Goal: Task Accomplishment & Management: Manage account settings

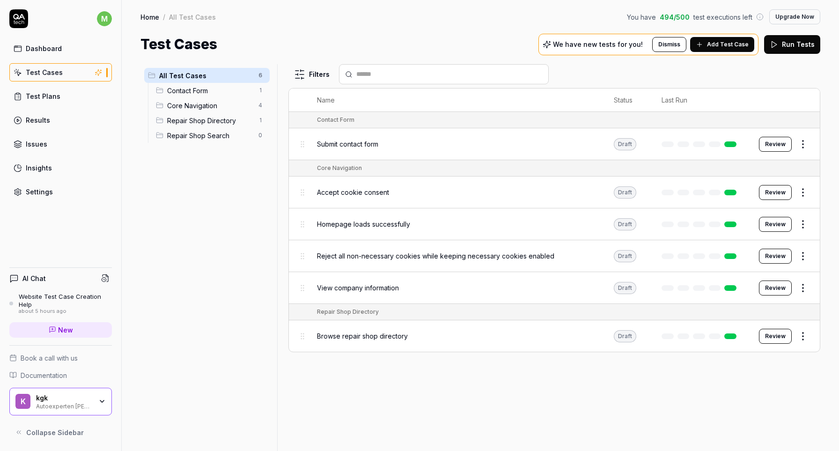
click at [729, 45] on span "Add Test Case" at bounding box center [728, 44] width 42 height 8
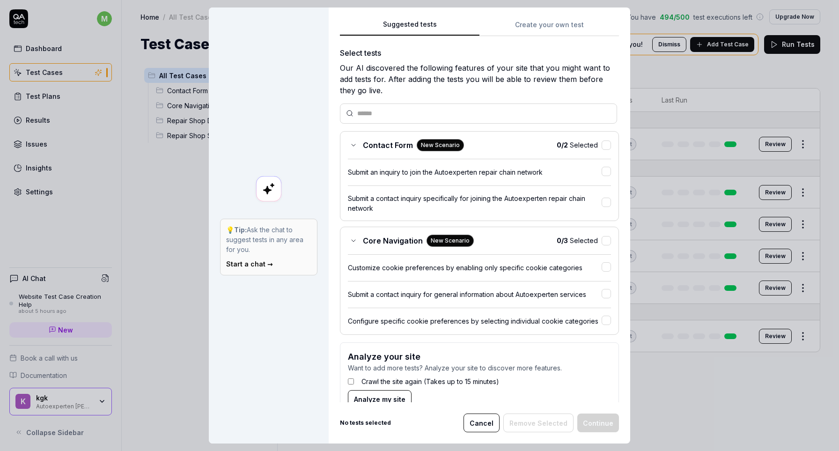
scroll to position [22, 0]
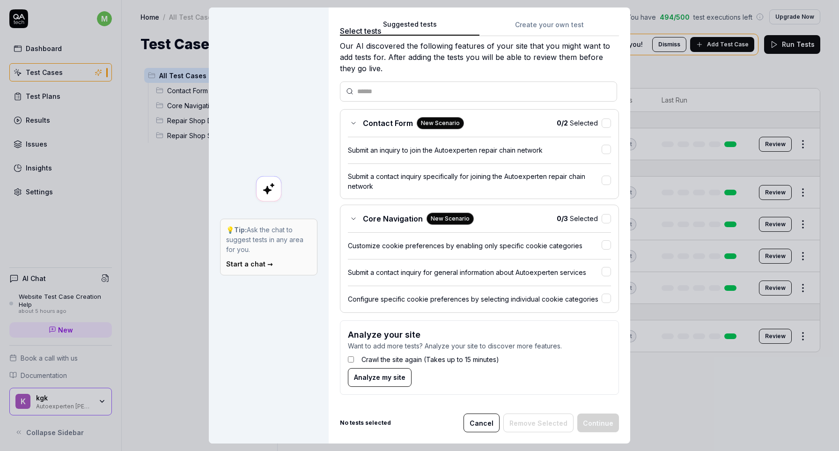
click at [541, 17] on div "Suggested tests Create your own test Select tests Our AI discovered the followi…" at bounding box center [480, 225] width 302 height 436
click at [541, 27] on button "Create your own test" at bounding box center [549, 27] width 140 height 17
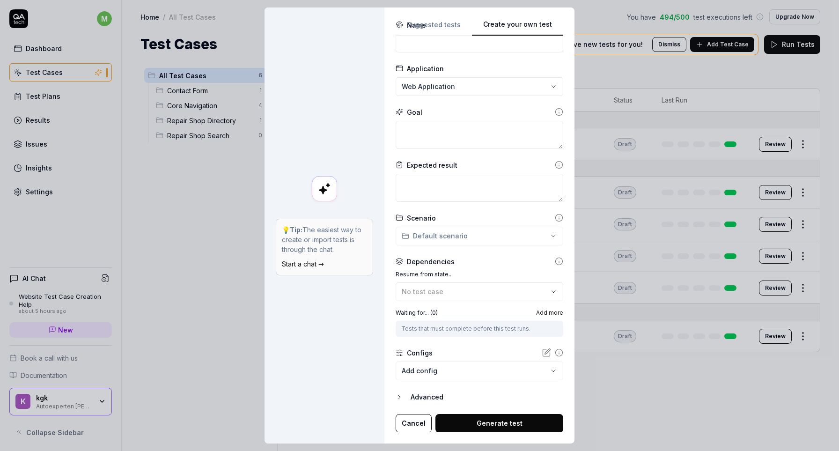
scroll to position [26, 0]
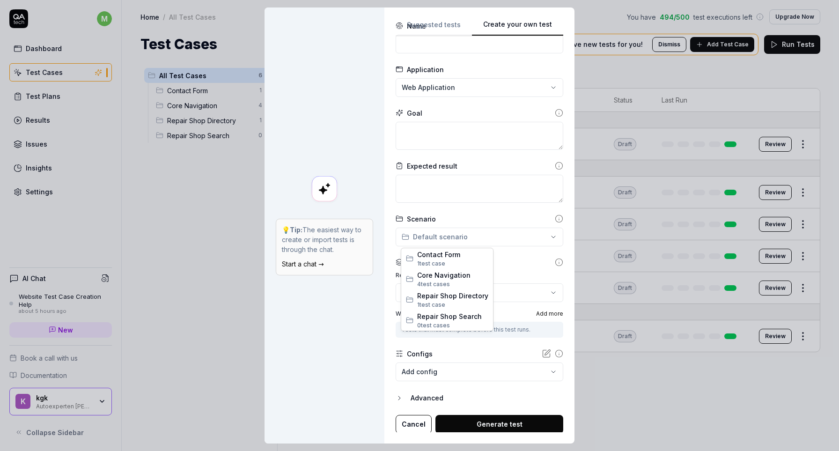
click at [493, 232] on div "**********" at bounding box center [419, 225] width 839 height 451
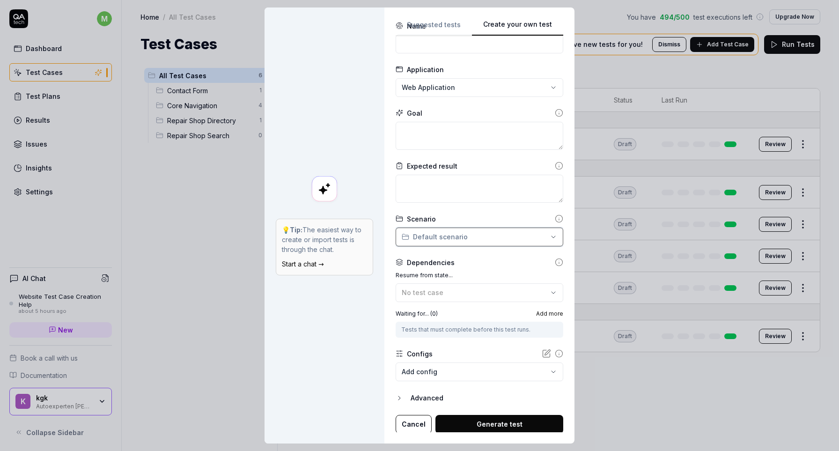
click at [493, 232] on div "**********" at bounding box center [419, 225] width 839 height 451
click at [458, 28] on button "Suggested tests" at bounding box center [434, 27] width 76 height 17
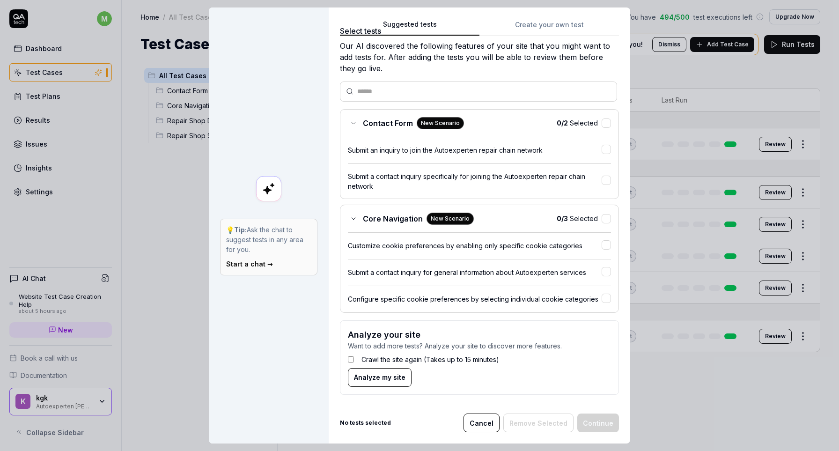
click at [550, 33] on button "Create your own test" at bounding box center [549, 27] width 140 height 17
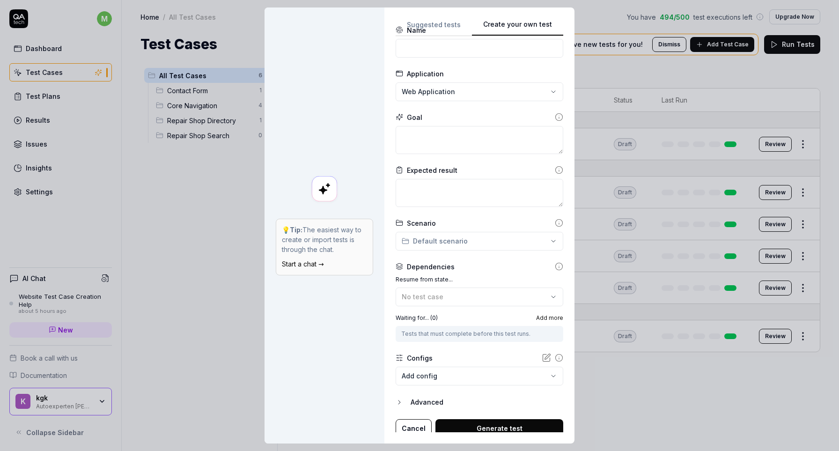
click at [472, 29] on button "Create your own test" at bounding box center [517, 27] width 91 height 17
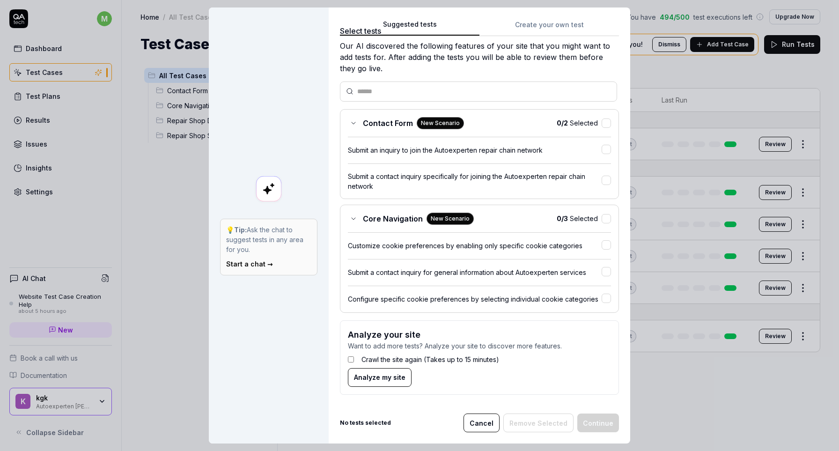
click at [461, 28] on button "Suggested tests" at bounding box center [410, 27] width 140 height 17
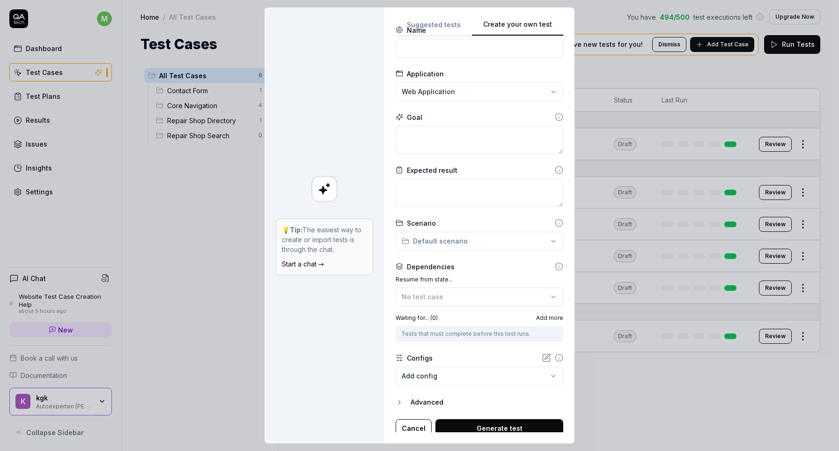
click at [539, 21] on button "Create your own test" at bounding box center [517, 27] width 91 height 17
click at [450, 22] on button "Suggested tests" at bounding box center [434, 27] width 76 height 17
click at [567, 20] on div "**********" at bounding box center [479, 225] width 190 height 436
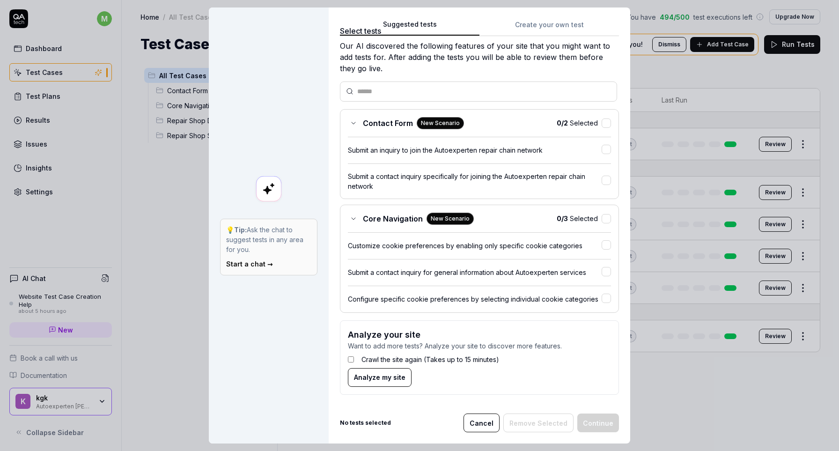
click at [454, 25] on button "Suggested tests" at bounding box center [410, 27] width 140 height 17
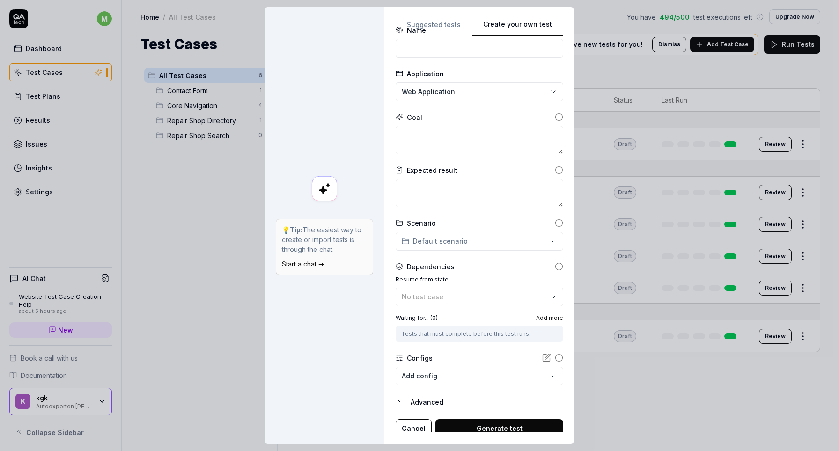
click at [516, 21] on button "Create your own test" at bounding box center [517, 27] width 91 height 17
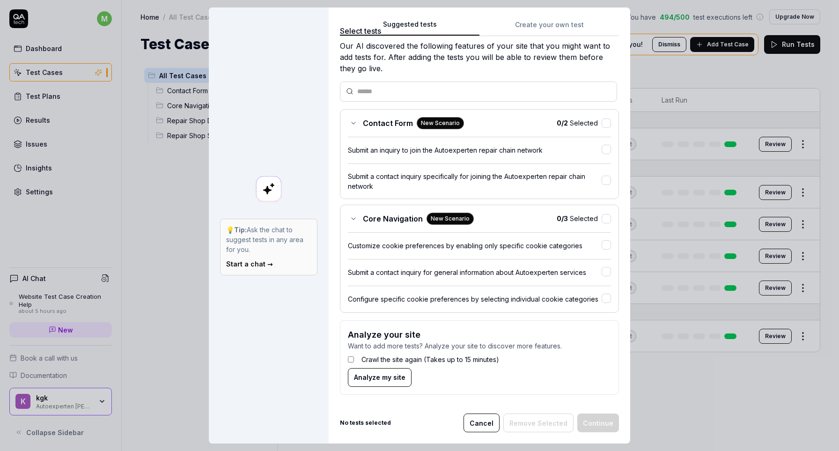
click at [458, 28] on button "Suggested tests" at bounding box center [410, 27] width 140 height 17
click at [516, 23] on button "Create your own test" at bounding box center [549, 27] width 140 height 17
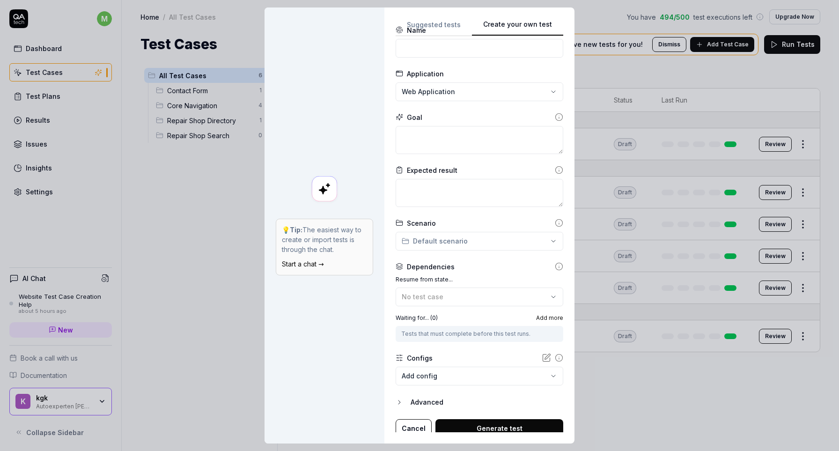
click at [429, 17] on div "**********" at bounding box center [479, 225] width 190 height 436
click at [443, 25] on button "Suggested tests" at bounding box center [434, 27] width 76 height 17
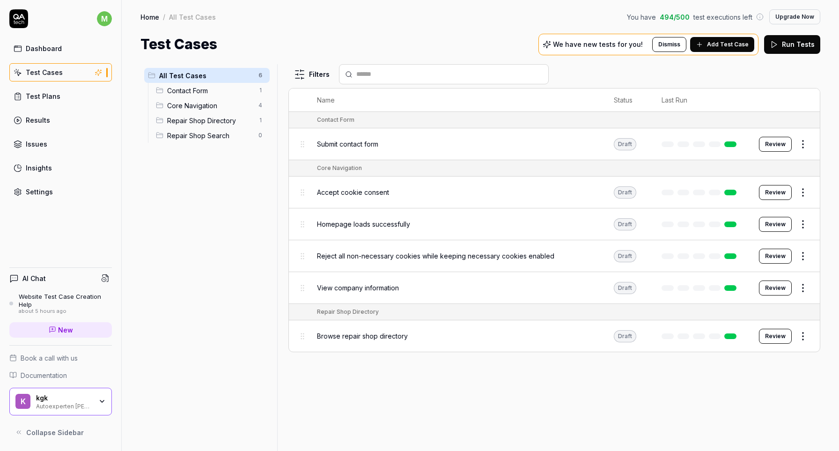
click at [47, 105] on link "Test Plans" at bounding box center [60, 96] width 103 height 18
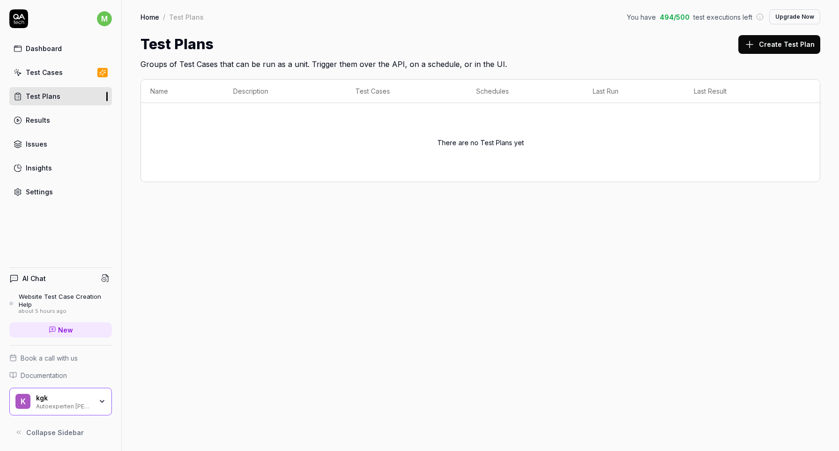
click at [50, 118] on link "Results" at bounding box center [60, 120] width 103 height 18
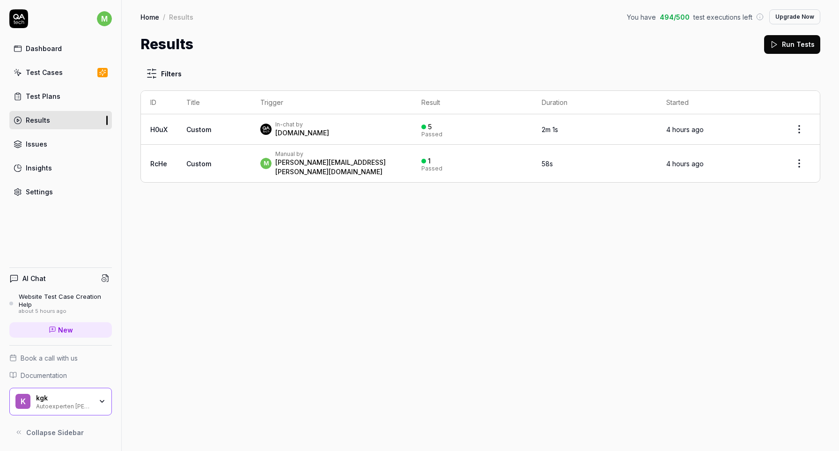
click at [66, 87] on div "Dashboard Test Cases Test Plans Results Issues Insights Settings" at bounding box center [60, 120] width 103 height 162
click at [66, 72] on link "Test Cases" at bounding box center [60, 72] width 103 height 18
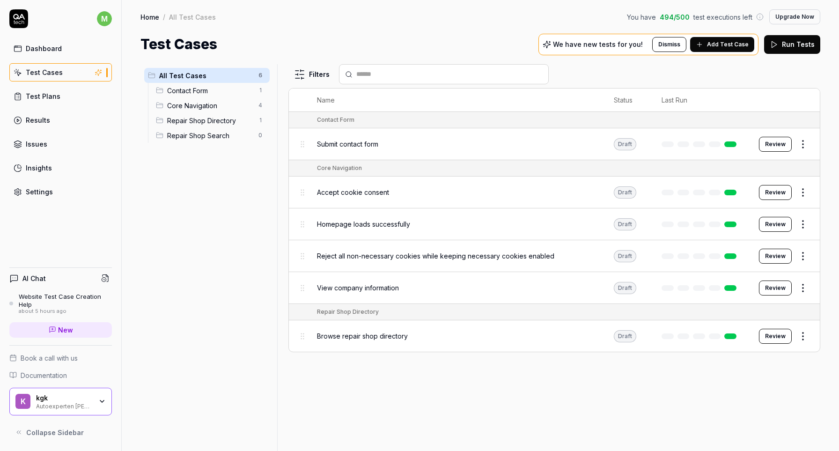
click at [728, 42] on span "Add Test Case" at bounding box center [728, 44] width 42 height 8
click at [205, 88] on span "Contact Form" at bounding box center [210, 91] width 86 height 10
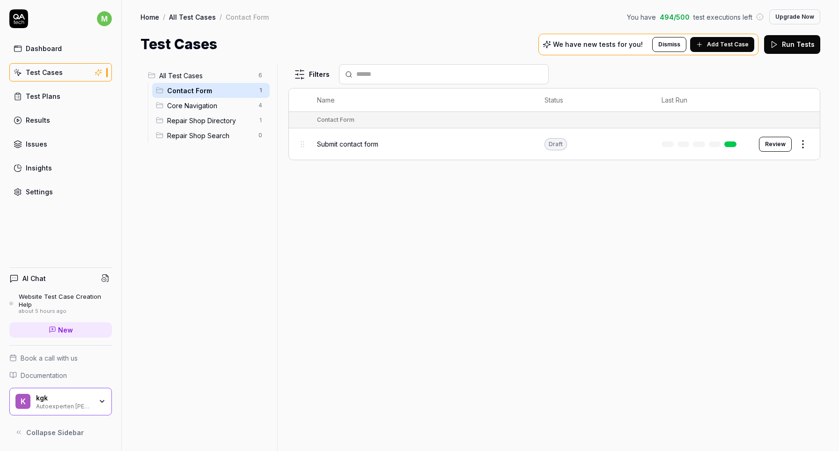
click at [196, 110] on span "Core Navigation" at bounding box center [210, 106] width 86 height 10
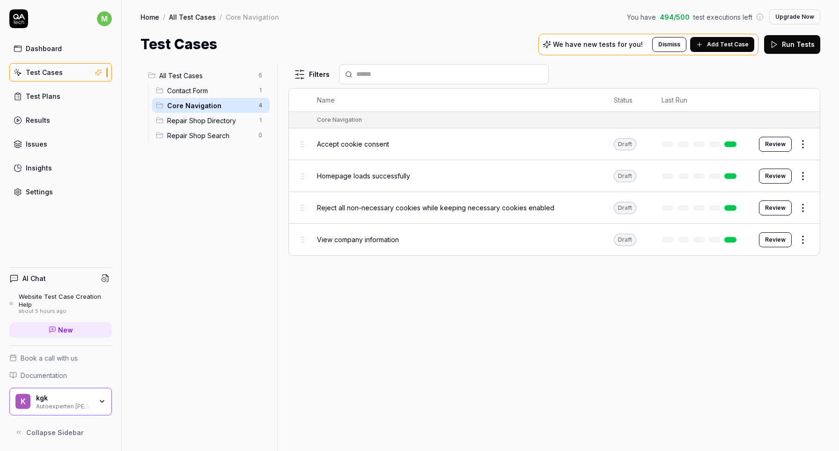
click at [199, 115] on div "Repair Shop Directory 1" at bounding box center [211, 120] width 118 height 15
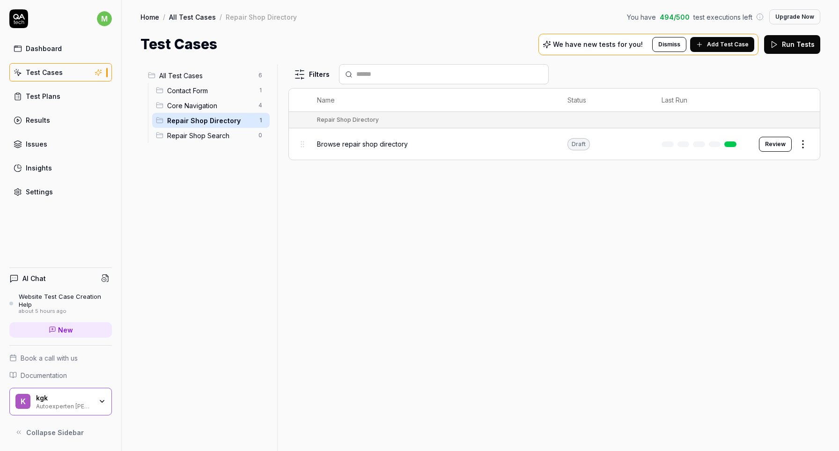
click at [198, 133] on span "Repair Shop Search" at bounding box center [210, 136] width 86 height 10
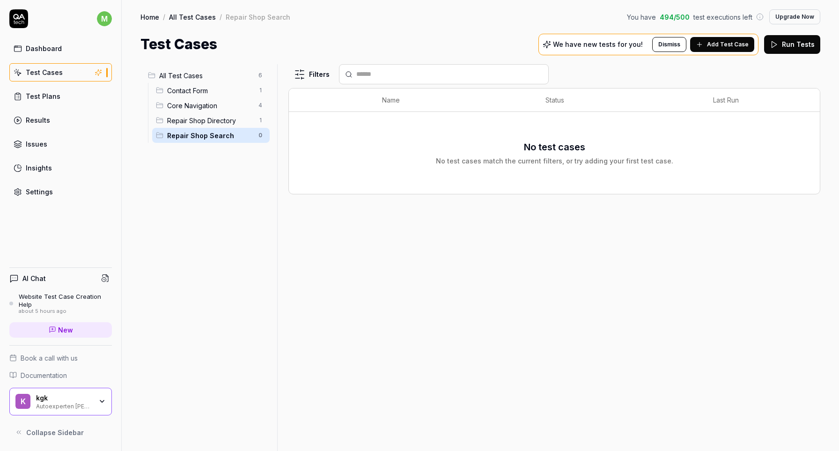
click at [196, 118] on span "Repair Shop Directory" at bounding box center [210, 121] width 86 height 10
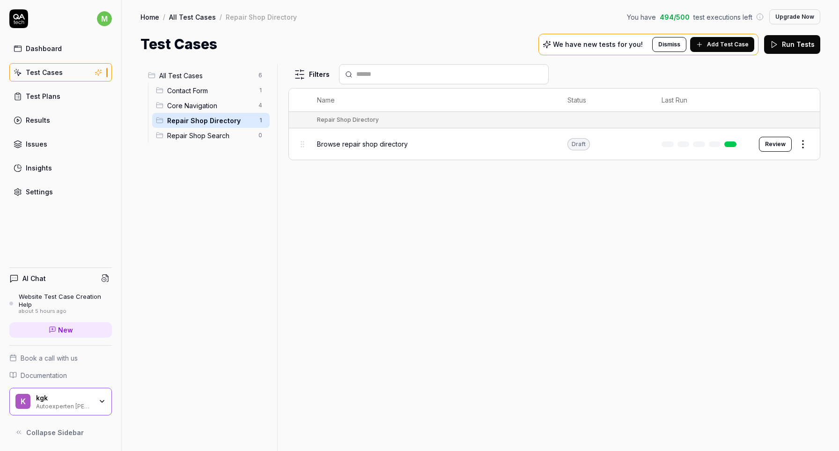
click at [340, 150] on div "Browse repair shop directory" at bounding box center [433, 144] width 232 height 20
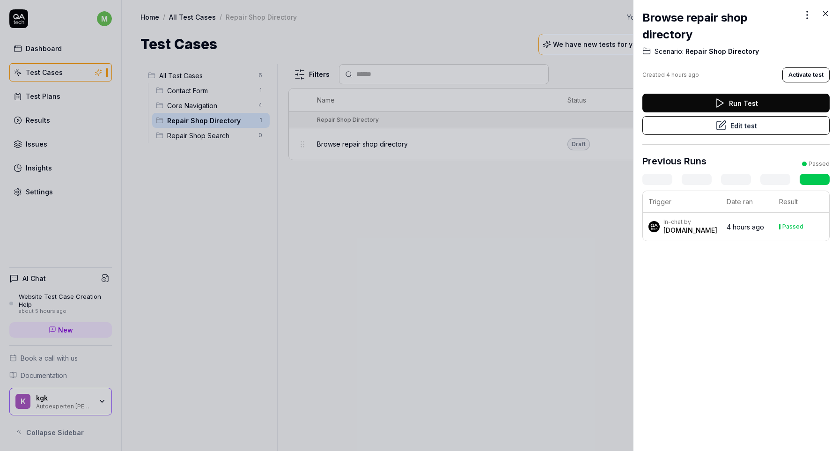
click at [754, 101] on button "Run Test" at bounding box center [735, 103] width 187 height 19
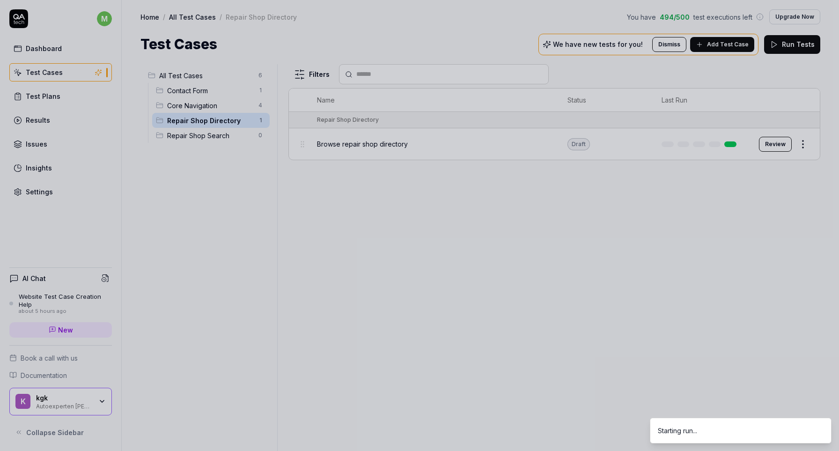
click at [463, 258] on div at bounding box center [419, 225] width 839 height 451
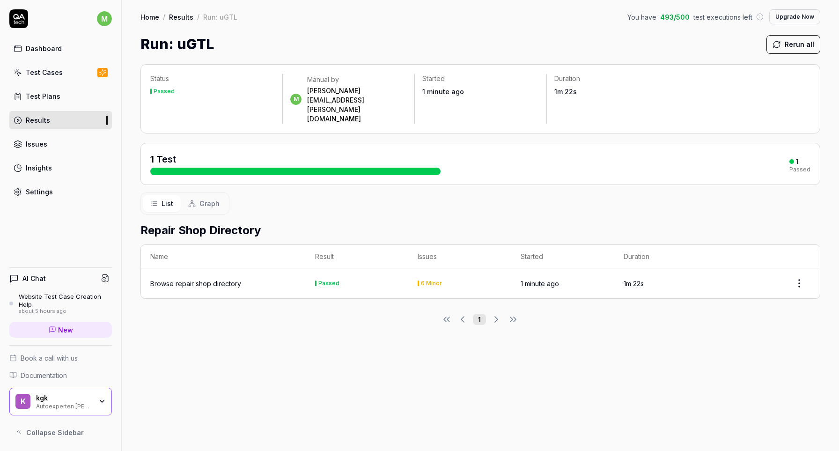
click at [268, 268] on td "Browse repair shop directory" at bounding box center [223, 283] width 165 height 30
click at [235, 279] on div "Browse repair shop directory" at bounding box center [195, 284] width 91 height 10
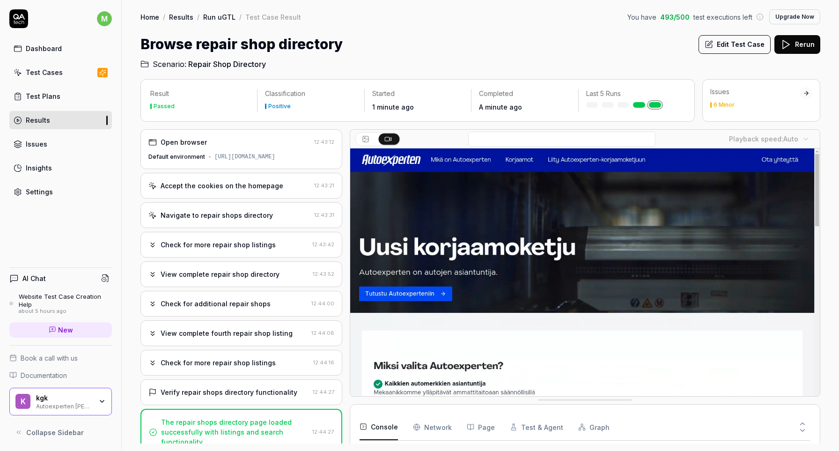
click at [804, 424] on icon at bounding box center [803, 424] width 4 height 2
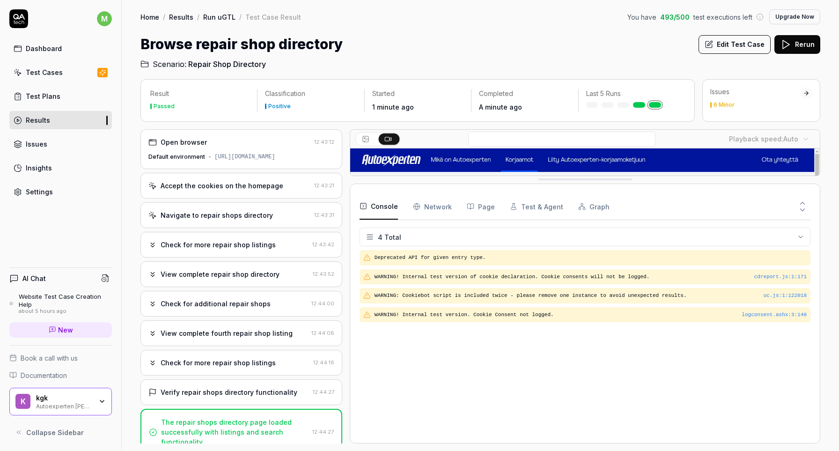
click at [429, 211] on Requests "Network" at bounding box center [432, 206] width 39 height 26
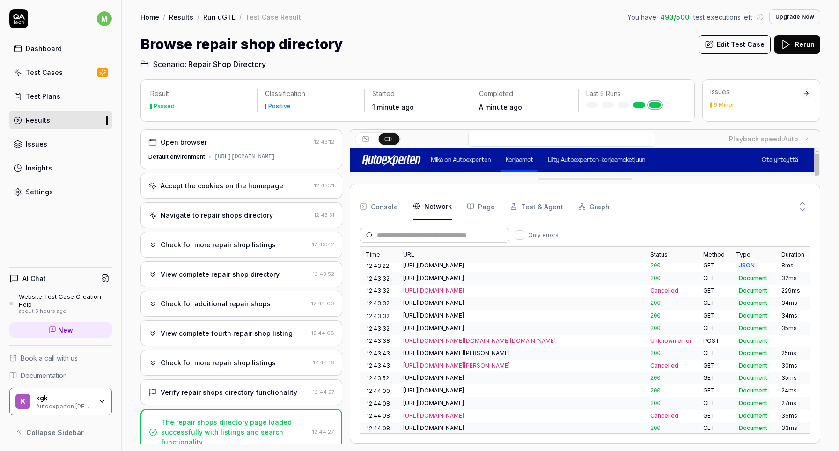
scroll to position [72, 0]
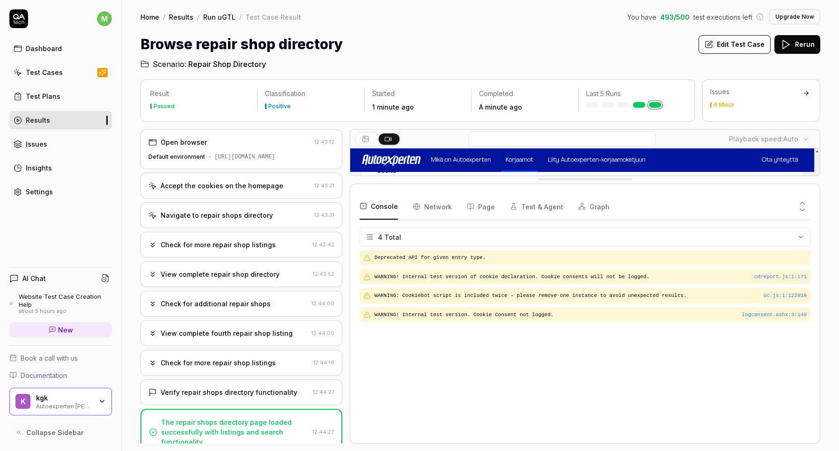
click at [372, 205] on button "Console" at bounding box center [379, 206] width 38 height 26
click at [806, 212] on icon at bounding box center [802, 210] width 8 height 8
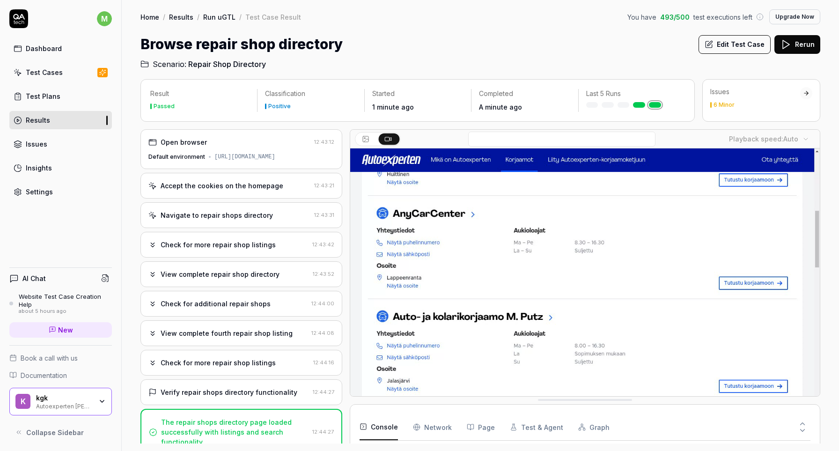
scroll to position [7, 0]
click at [228, 272] on div "View complete repair shop directory" at bounding box center [220, 274] width 119 height 10
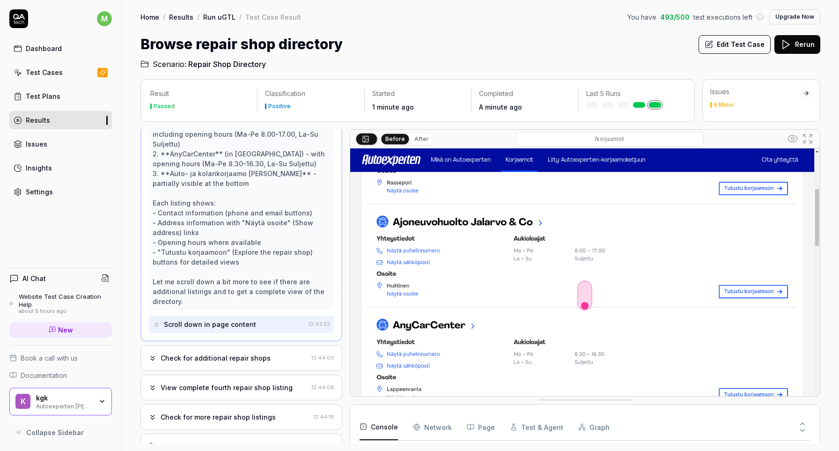
scroll to position [254, 0]
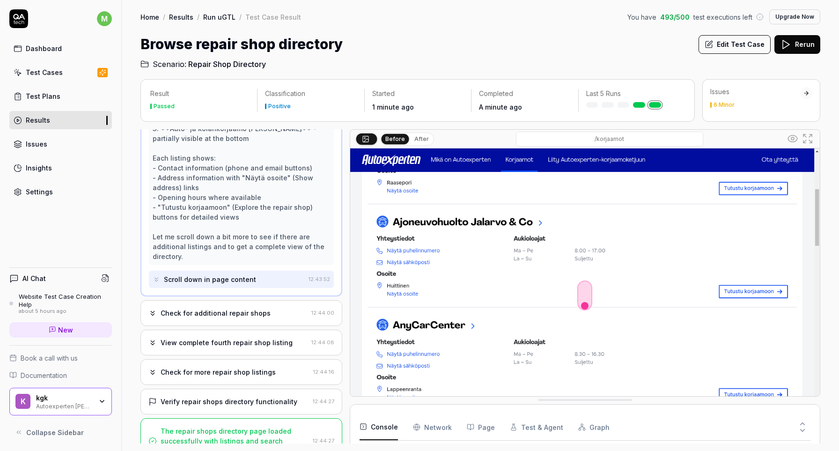
click at [234, 300] on div "Check for additional repair shops 12:44:00" at bounding box center [241, 313] width 202 height 26
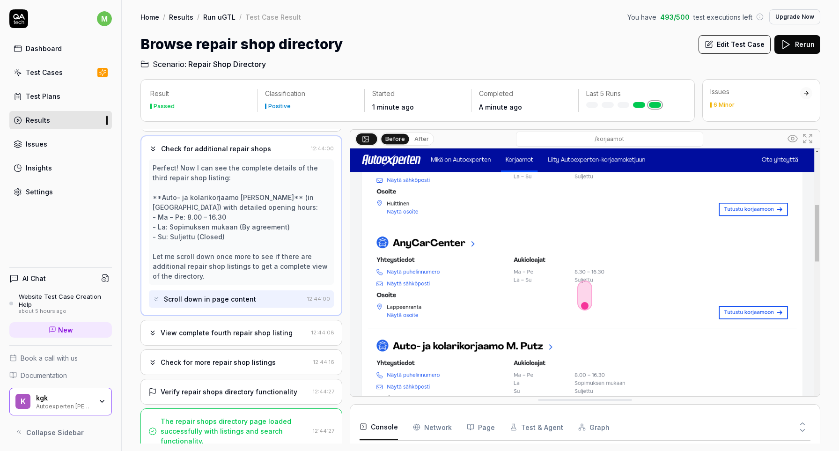
click at [248, 357] on div "Check for more repair shop listings" at bounding box center [218, 362] width 115 height 10
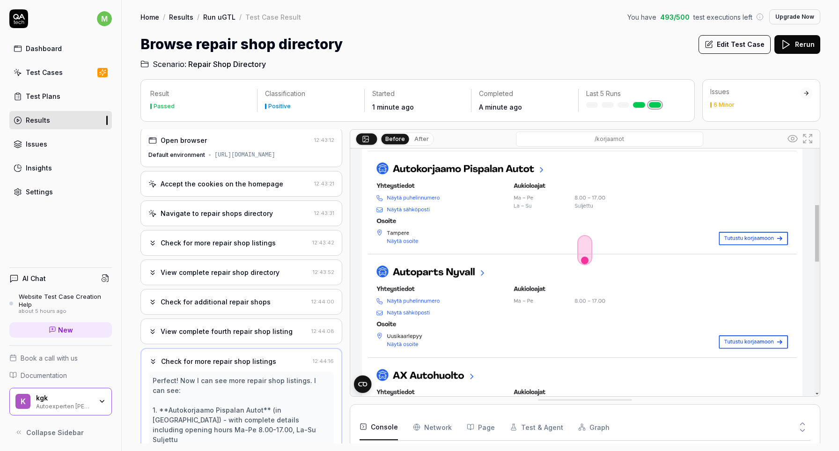
scroll to position [0, 0]
click at [266, 298] on div "Check for additional repair shops" at bounding box center [227, 301] width 159 height 10
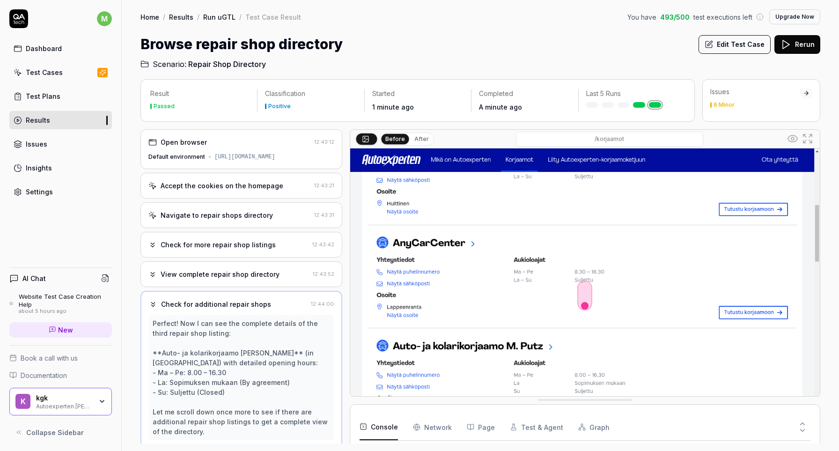
click at [285, 100] on div "Classification Positive" at bounding box center [311, 100] width 106 height 22
click at [743, 110] on div "Issues 6 Minor" at bounding box center [761, 100] width 118 height 43
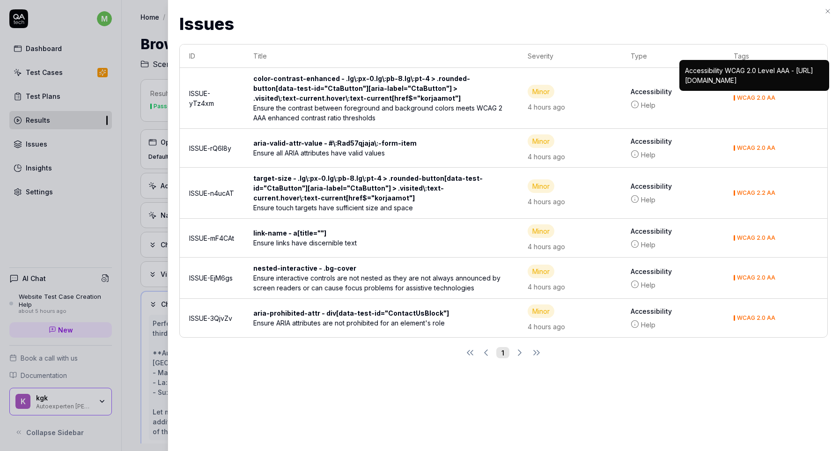
click at [130, 198] on div at bounding box center [419, 225] width 839 height 451
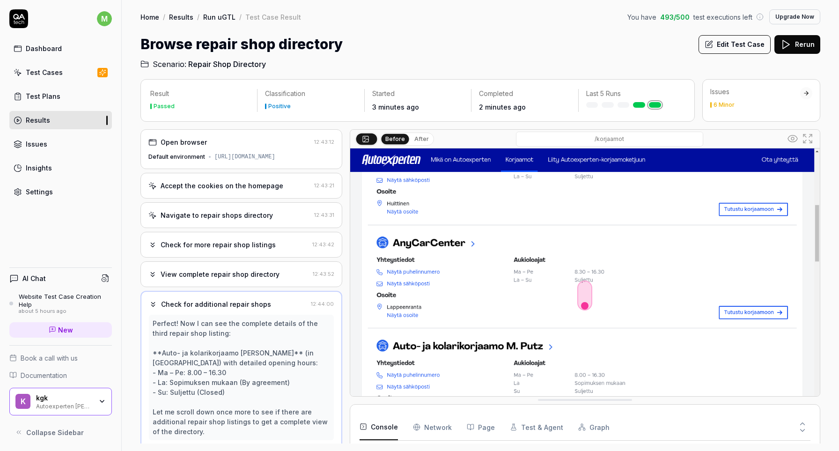
click at [51, 157] on div "Dashboard Test Cases Test Plans Results Issues Insights Settings" at bounding box center [60, 120] width 103 height 162
click at [51, 155] on div "Dashboard Test Cases Test Plans Results Issues Insights Settings" at bounding box center [60, 120] width 103 height 162
click at [53, 149] on link "Issues" at bounding box center [60, 144] width 103 height 18
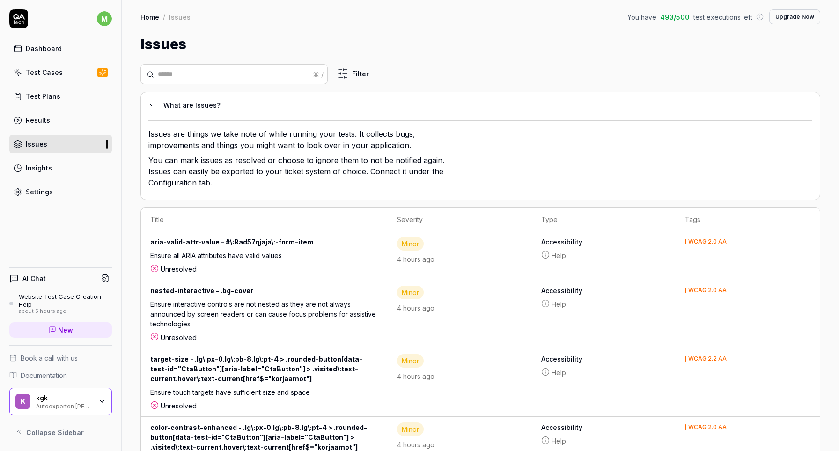
click at [28, 53] on link "Dashboard" at bounding box center [60, 48] width 103 height 18
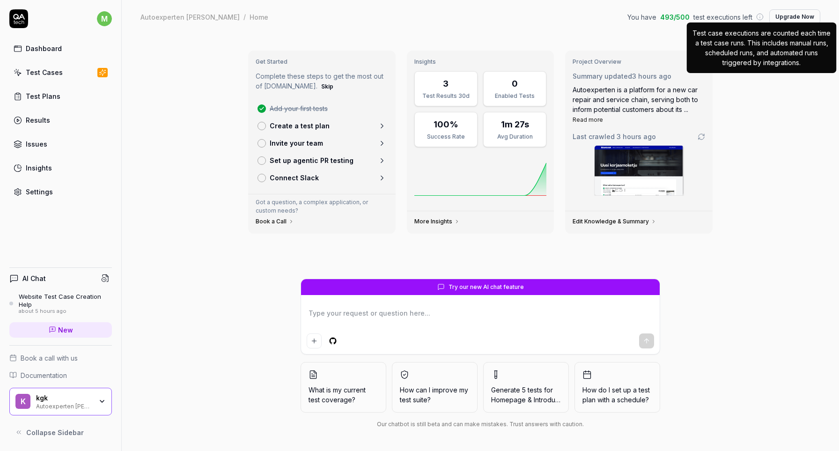
click at [795, 19] on button "Upgrade Now" at bounding box center [794, 16] width 51 height 15
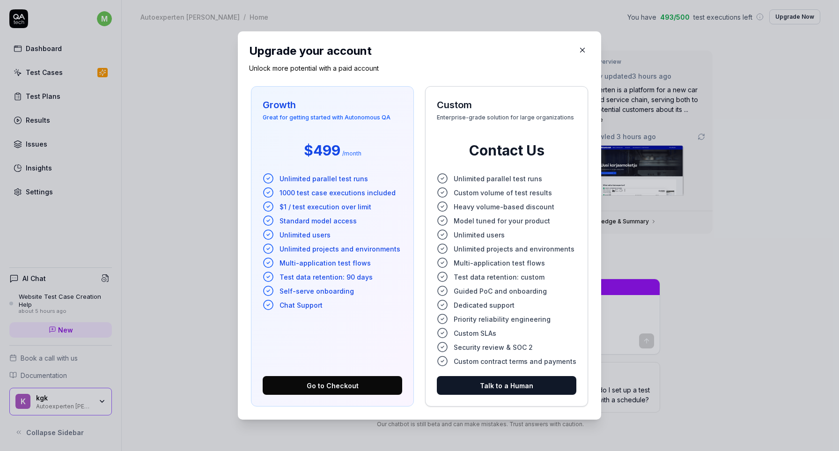
click at [578, 51] on icon "button" at bounding box center [582, 50] width 8 height 8
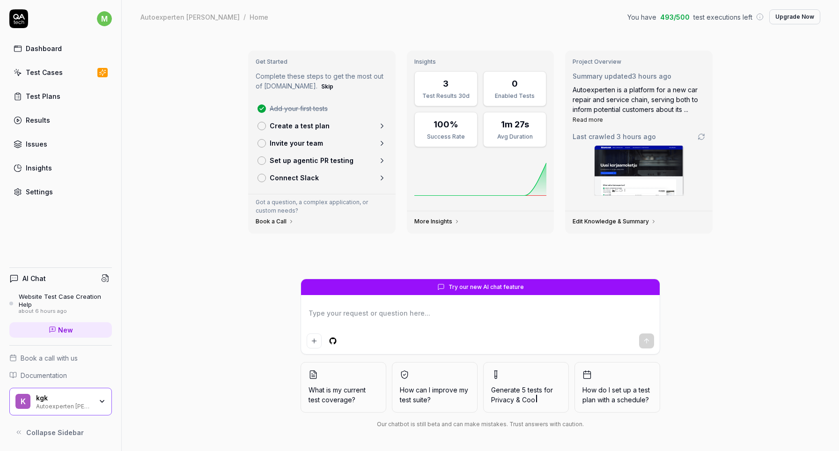
type textarea "*"
click at [317, 119] on link "Create a test plan" at bounding box center [322, 125] width 136 height 17
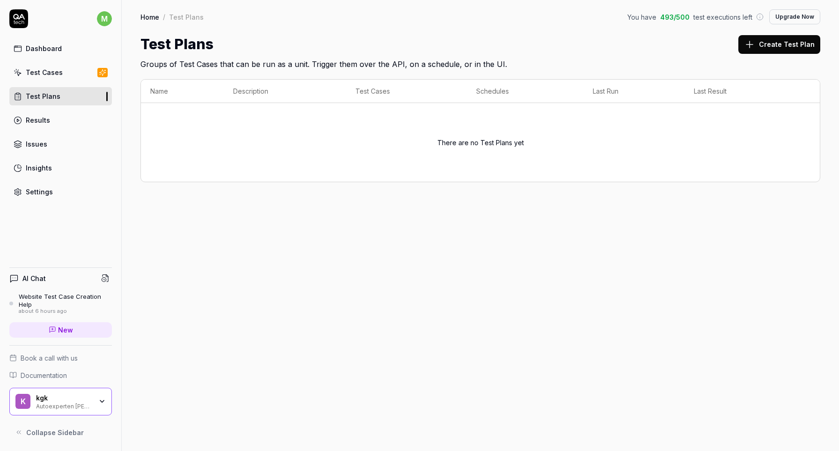
click at [791, 41] on button "Create Test Plan" at bounding box center [779, 44] width 82 height 19
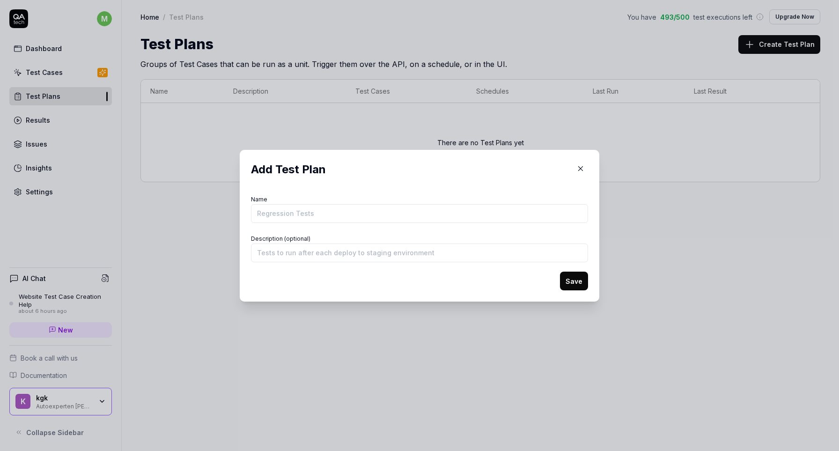
click at [579, 166] on icon "button" at bounding box center [580, 168] width 8 height 8
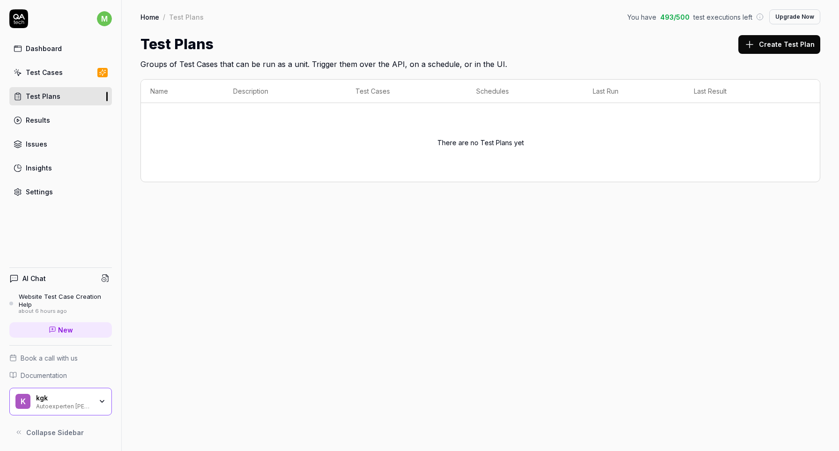
click at [65, 119] on link "Results" at bounding box center [60, 120] width 103 height 18
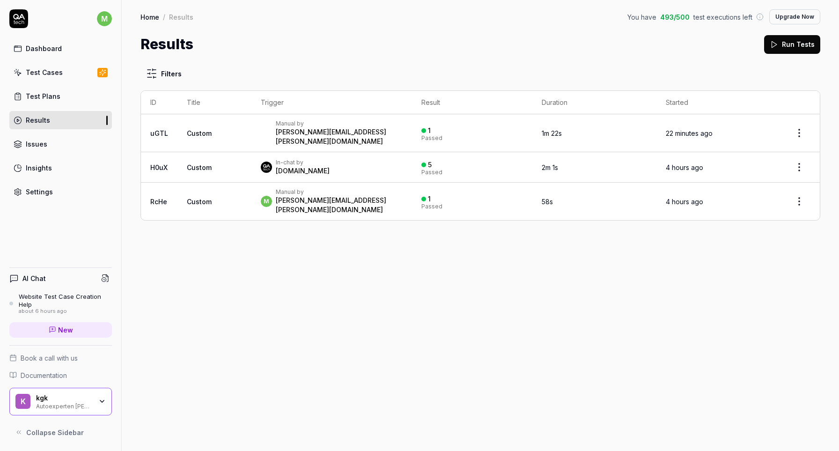
click at [241, 131] on td "Custom" at bounding box center [214, 133] width 74 height 38
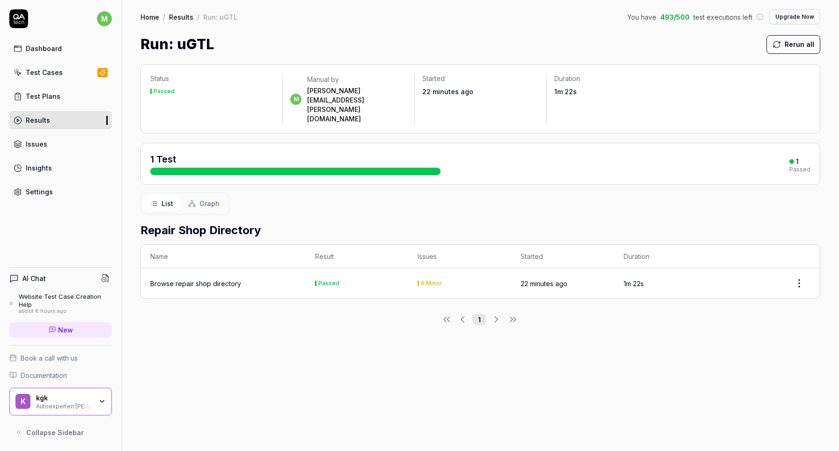
click at [100, 28] on div "m Dashboard Test Cases Test Plans Results Issues Insights Settings" at bounding box center [60, 104] width 121 height 191
click at [100, 22] on html "m Dashboard Test Cases Test Plans Results Issues Insights Settings AI Chat Webs…" at bounding box center [419, 225] width 839 height 451
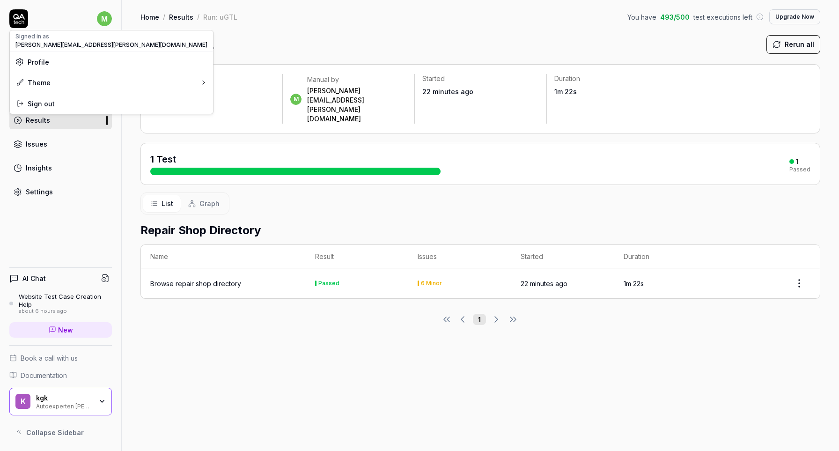
click at [58, 63] on span "Profile" at bounding box center [111, 62] width 192 height 10
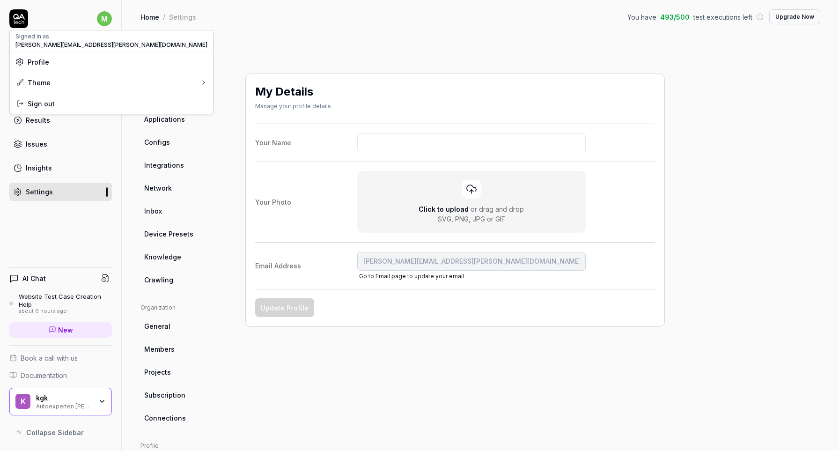
click at [403, 129] on html "m Dashboard Test Cases Test Plans Results Issues Insights Settings AI Chat Webs…" at bounding box center [419, 225] width 839 height 451
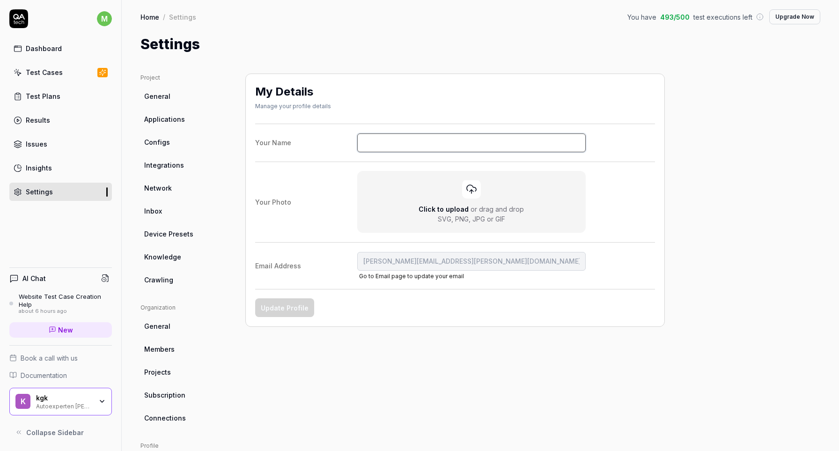
click at [397, 145] on input "Your Name" at bounding box center [471, 142] width 229 height 19
click at [287, 304] on button "Update Profile" at bounding box center [284, 307] width 59 height 19
type input "[PERSON_NAME]"
click at [65, 77] on link "Test Cases" at bounding box center [60, 72] width 103 height 18
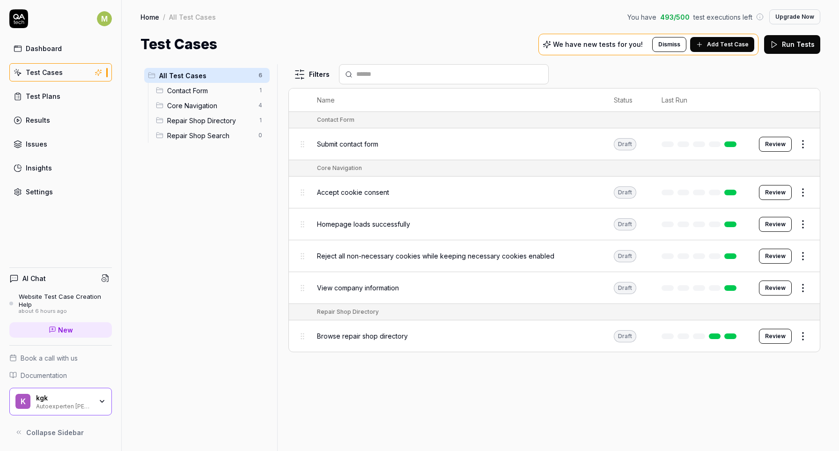
click at [44, 120] on div "Results" at bounding box center [38, 120] width 24 height 10
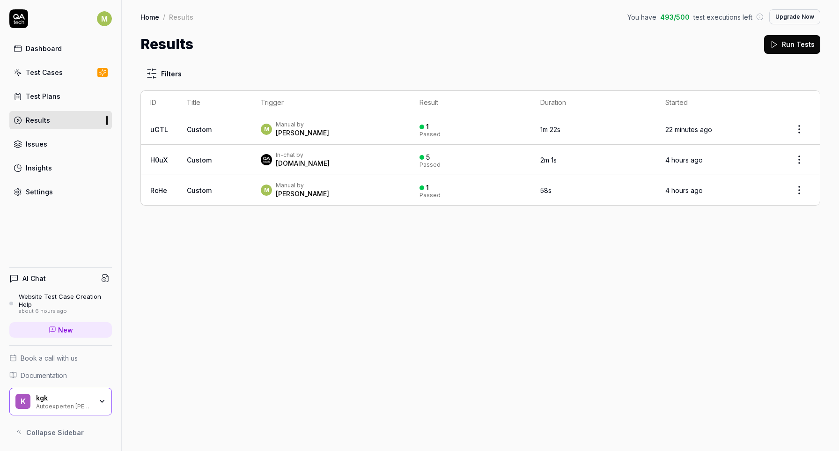
click at [799, 159] on html "M Dashboard Test Cases Test Plans Results Issues Insights Settings AI Chat Webs…" at bounding box center [419, 225] width 839 height 451
click at [796, 159] on html "M Dashboard Test Cases Test Plans Results Issues Insights Settings AI Chat Webs…" at bounding box center [419, 225] width 839 height 451
click at [280, 155] on div "In-chat by" at bounding box center [303, 154] width 54 height 7
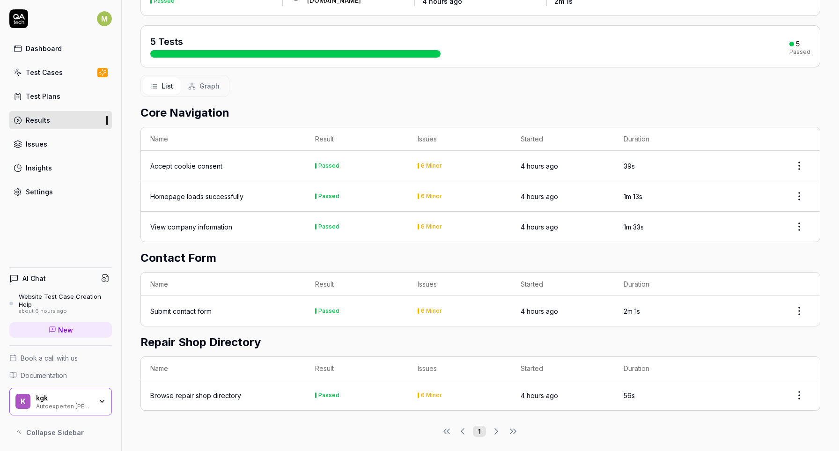
scroll to position [91, 0]
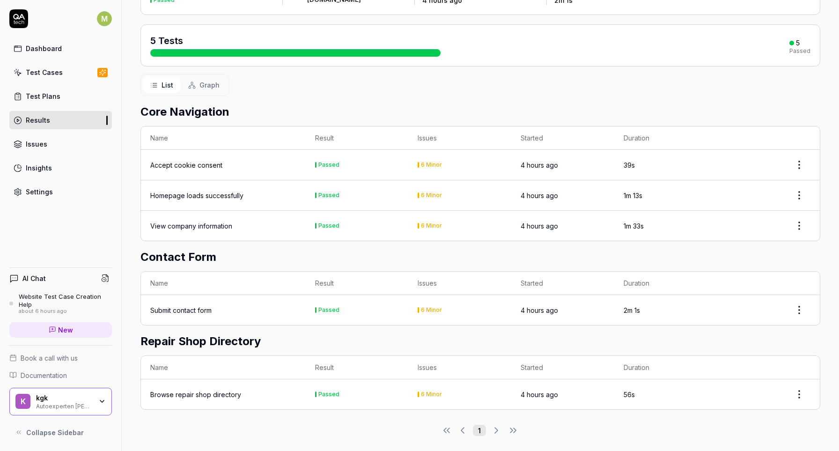
click at [799, 197] on html "M Dashboard Test Cases Test Plans Results Issues Insights Settings AI Chat Webs…" at bounding box center [419, 225] width 839 height 451
click at [779, 190] on html "M Dashboard Test Cases Test Plans Results Issues Insights Settings AI Chat Webs…" at bounding box center [419, 225] width 839 height 451
click at [196, 194] on div "Homepage loads successfully" at bounding box center [196, 196] width 93 height 10
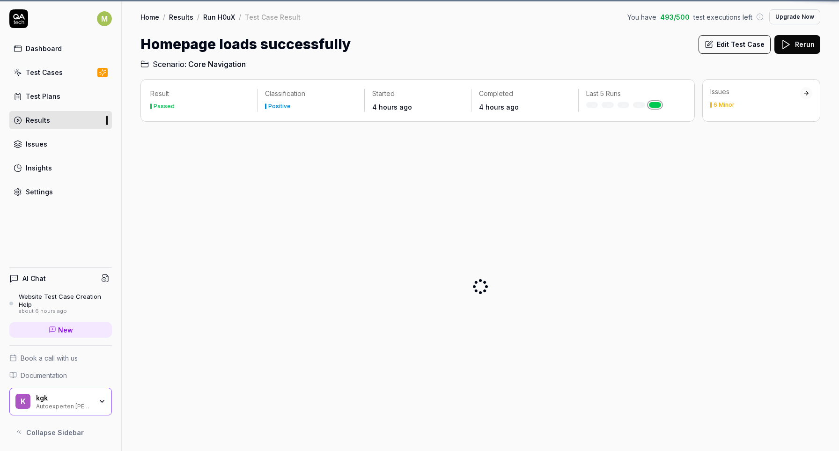
click at [44, 70] on div "Test Cases" at bounding box center [44, 72] width 37 height 10
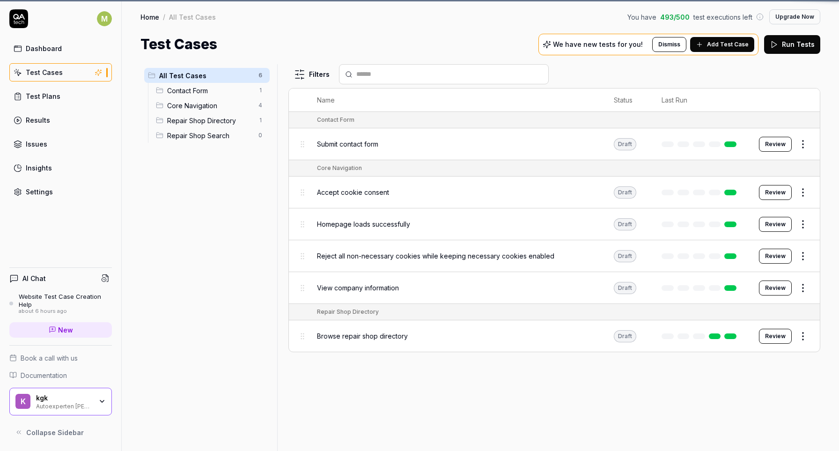
click at [45, 50] on div "Dashboard" at bounding box center [44, 49] width 36 height 10
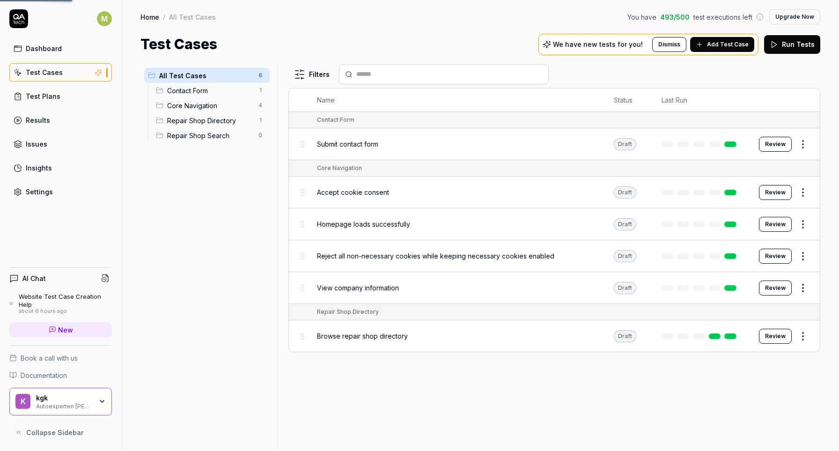
click at [52, 101] on div "Test Plans" at bounding box center [43, 96] width 35 height 10
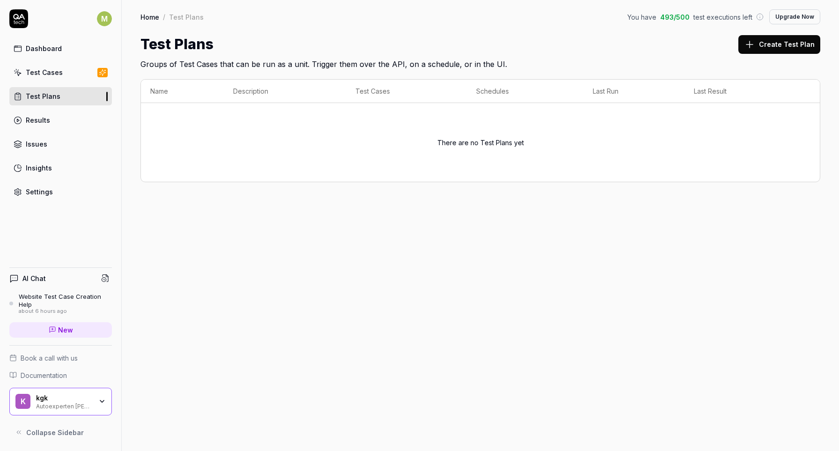
click at [59, 65] on link "Test Cases" at bounding box center [60, 72] width 103 height 18
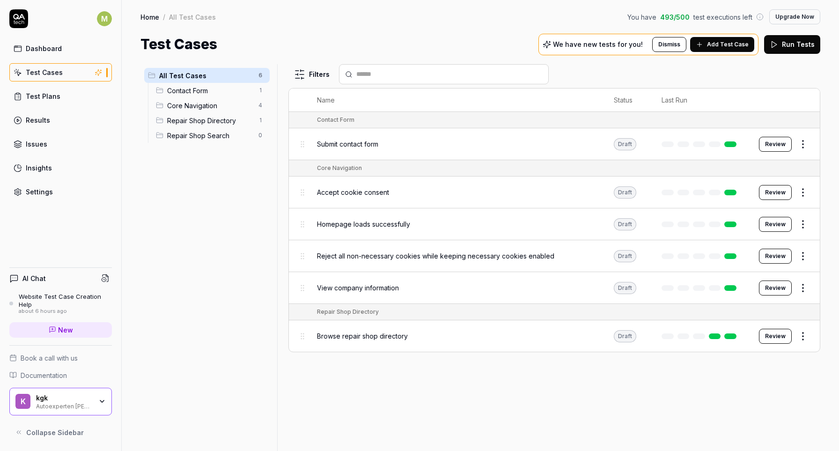
click at [208, 90] on span "Contact Form" at bounding box center [210, 91] width 86 height 10
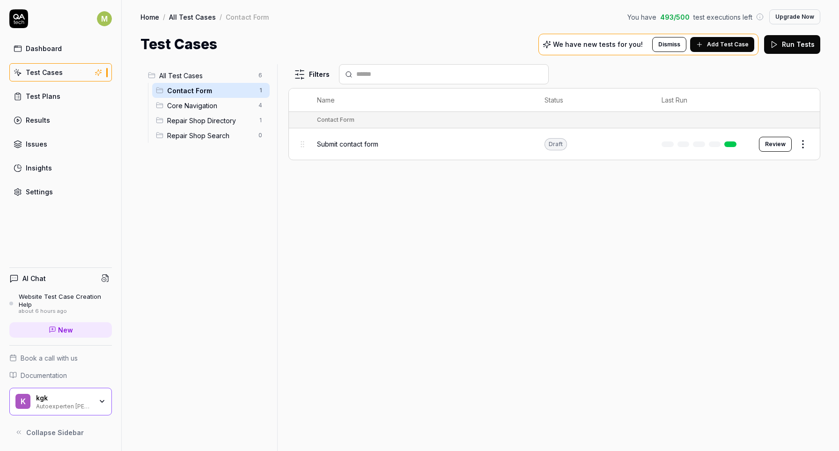
click at [220, 109] on span "Core Navigation" at bounding box center [210, 106] width 86 height 10
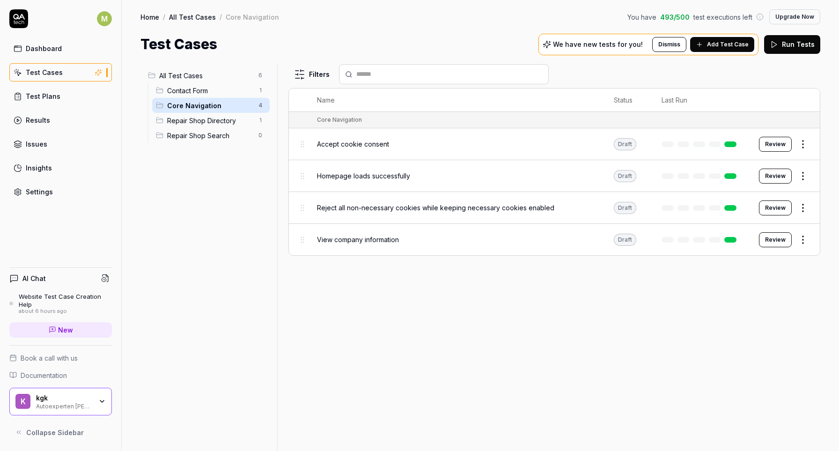
click at [806, 145] on html "M Dashboard Test Cases Test Plans Results Issues Insights Settings AI Chat Webs…" at bounding box center [419, 225] width 839 height 451
click at [524, 368] on html "M Dashboard Test Cases Test Plans Results Issues Insights Settings AI Chat Webs…" at bounding box center [419, 225] width 839 height 451
click at [609, 181] on td "Draft" at bounding box center [628, 176] width 48 height 32
click at [547, 156] on td "Accept cookie consent" at bounding box center [456, 144] width 297 height 32
click at [333, 177] on span "Homepage loads successfully" at bounding box center [363, 176] width 93 height 10
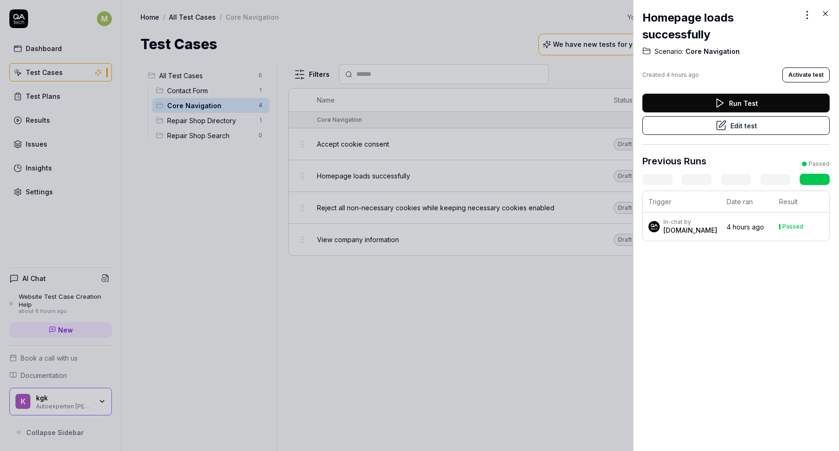
click at [743, 96] on button "Run Test" at bounding box center [735, 103] width 187 height 19
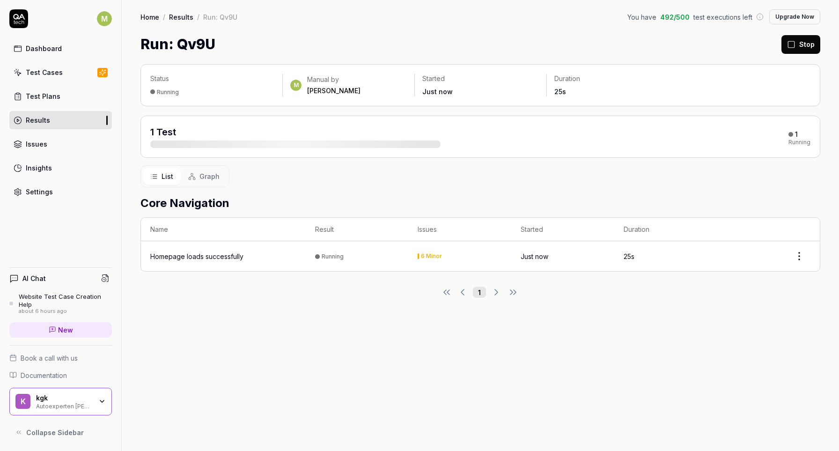
click at [229, 255] on div "Homepage loads successfully" at bounding box center [196, 256] width 93 height 10
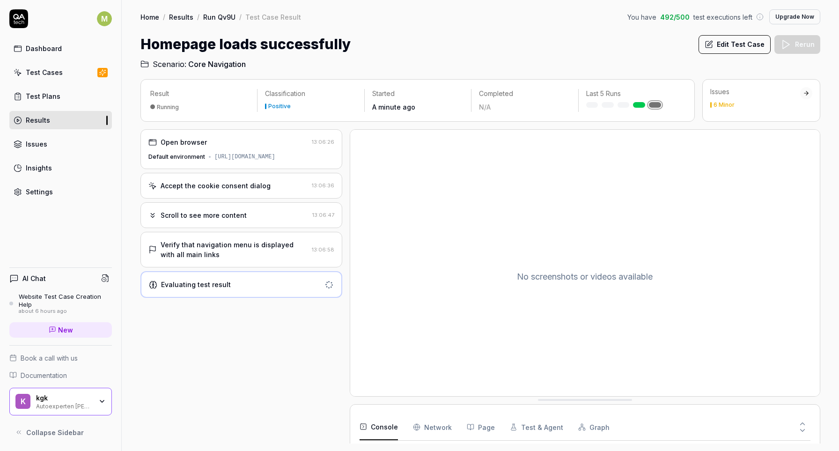
click at [245, 237] on div "Verify that navigation menu is displayed with all main links 13:06:58" at bounding box center [241, 250] width 202 height 36
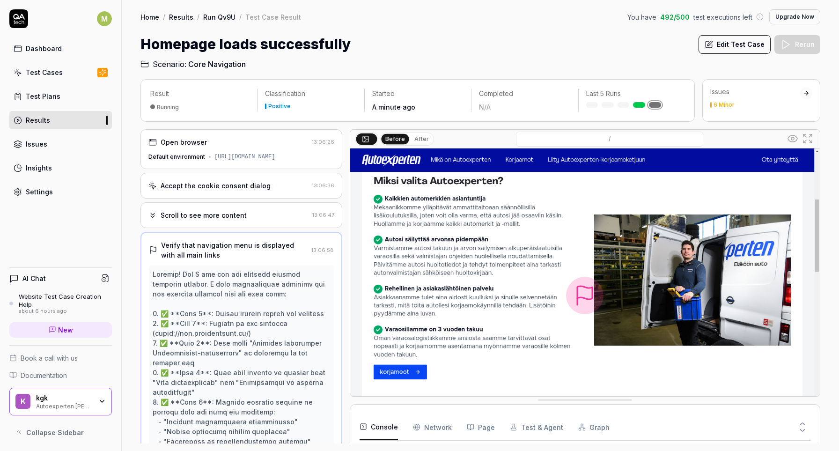
scroll to position [3, 0]
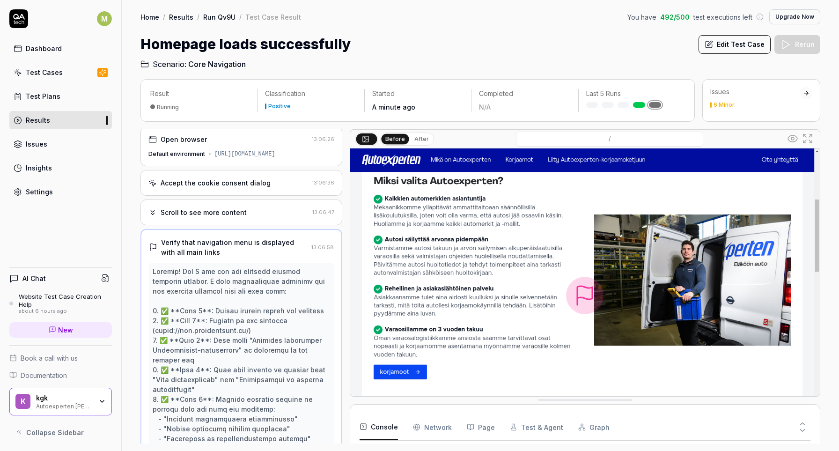
click at [603, 295] on img at bounding box center [585, 295] width 470 height 294
click at [582, 302] on img at bounding box center [585, 295] width 470 height 294
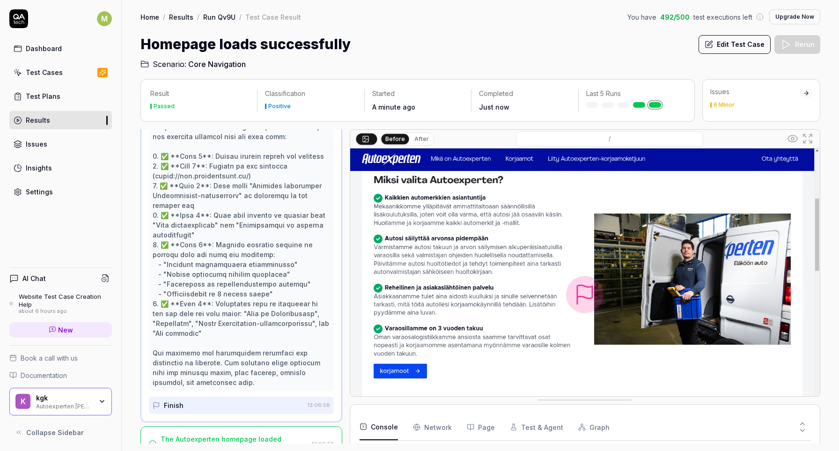
scroll to position [0, 0]
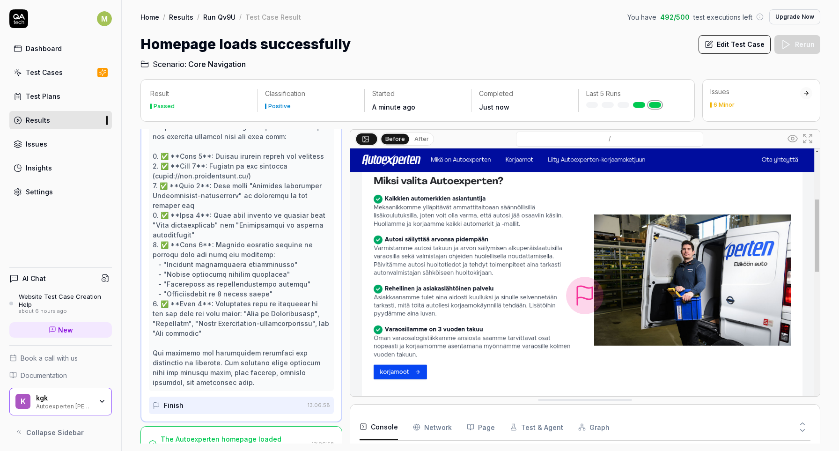
click at [805, 430] on icon at bounding box center [802, 430] width 8 height 8
click at [802, 426] on icon at bounding box center [802, 430] width 8 height 8
click at [802, 421] on icon at bounding box center [802, 424] width 8 height 8
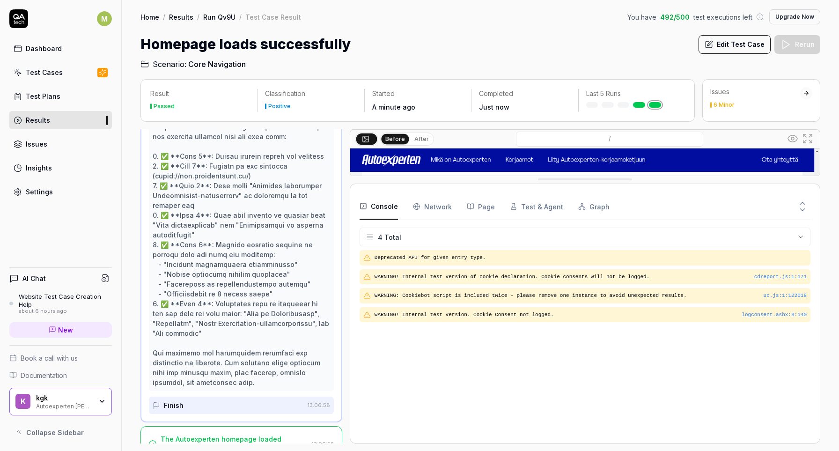
click at [802, 207] on icon at bounding box center [802, 210] width 8 height 8
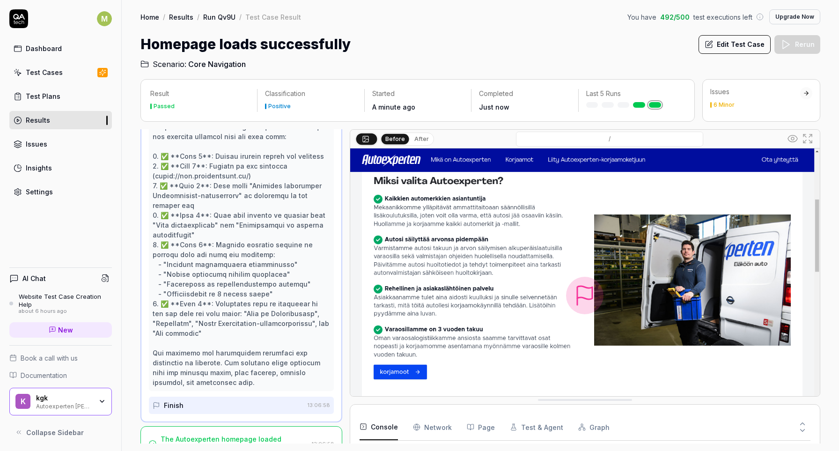
click at [809, 145] on button at bounding box center [807, 138] width 15 height 15
click at [787, 142] on button at bounding box center [792, 138] width 15 height 15
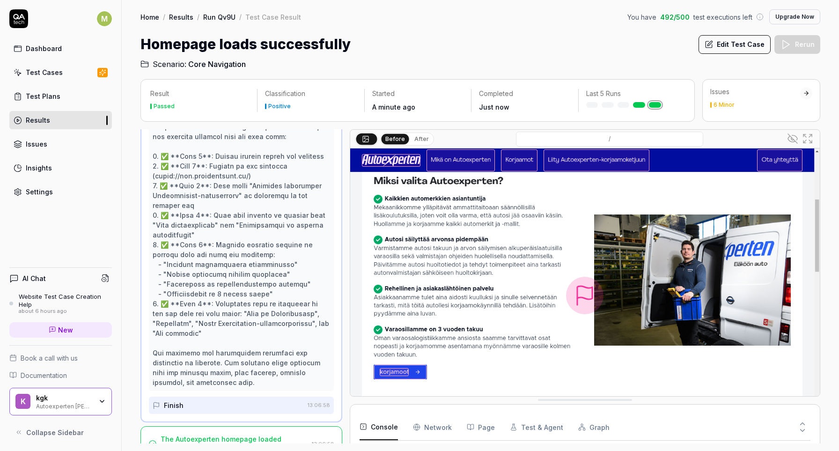
click at [792, 129] on div "Before After /" at bounding box center [585, 262] width 471 height 267
click at [792, 134] on icon at bounding box center [792, 138] width 11 height 11
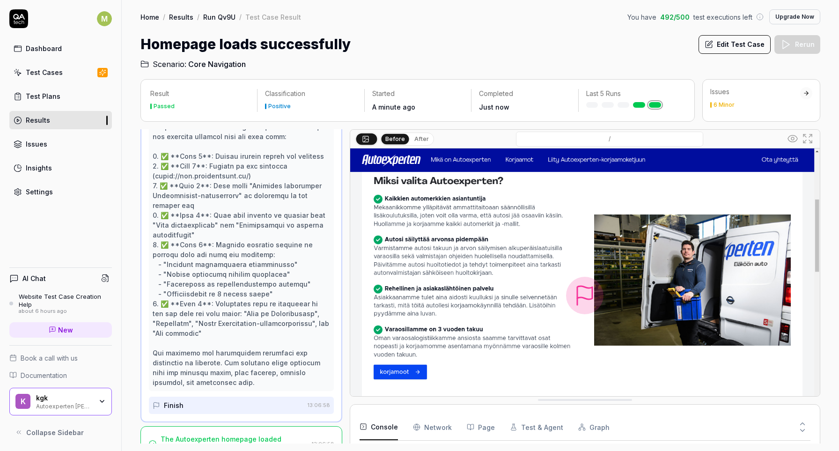
click at [767, 91] on div "Issues" at bounding box center [755, 91] width 90 height 9
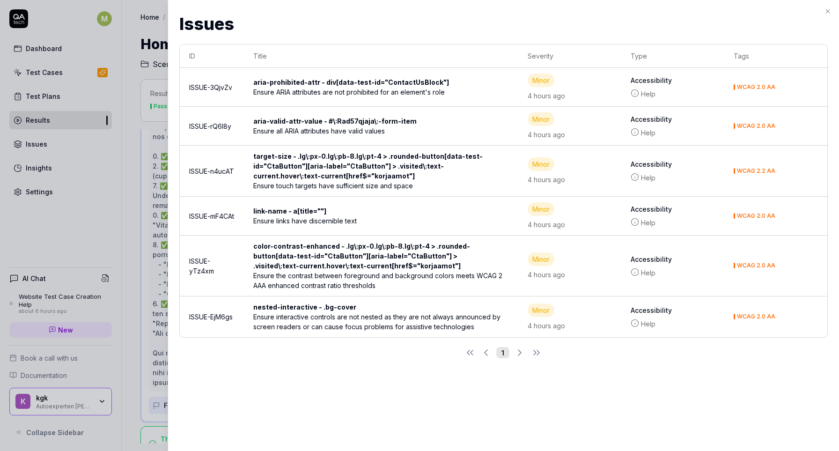
click at [744, 100] on td "WCAG 2.0 AA" at bounding box center [775, 87] width 103 height 39
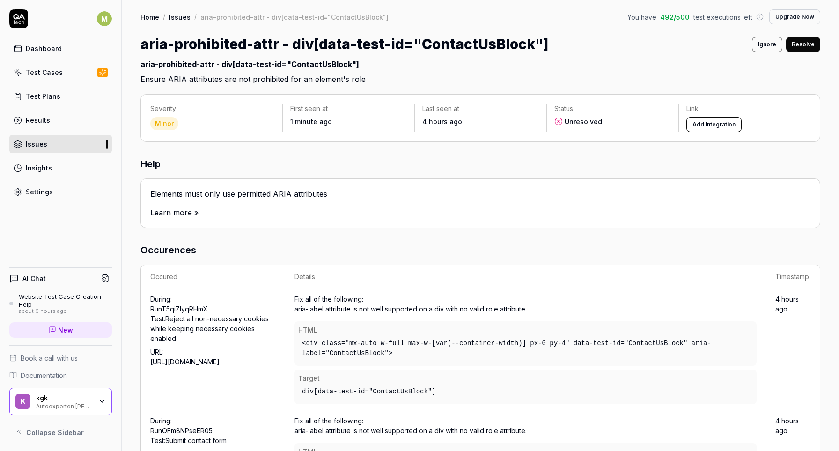
click at [68, 167] on link "Insights" at bounding box center [60, 168] width 103 height 18
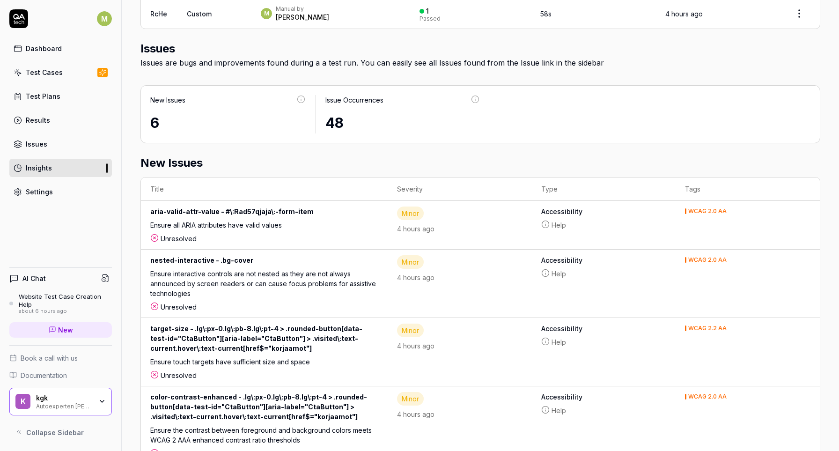
scroll to position [472, 0]
click at [162, 235] on div "Unresolved" at bounding box center [264, 238] width 228 height 10
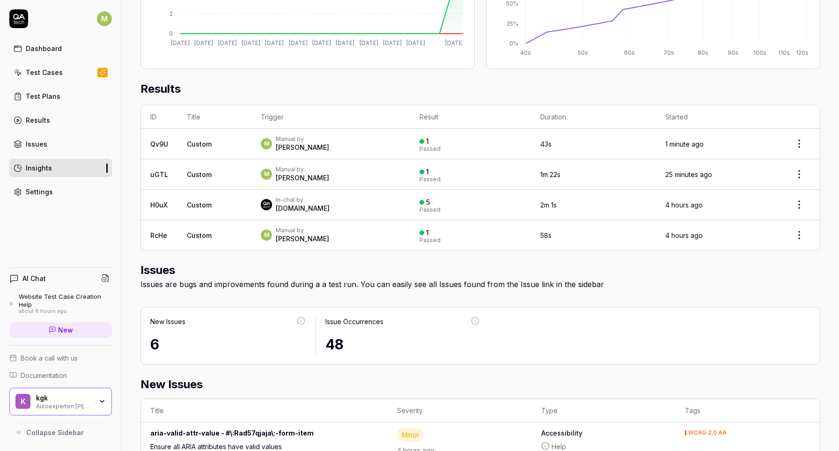
scroll to position [241, 0]
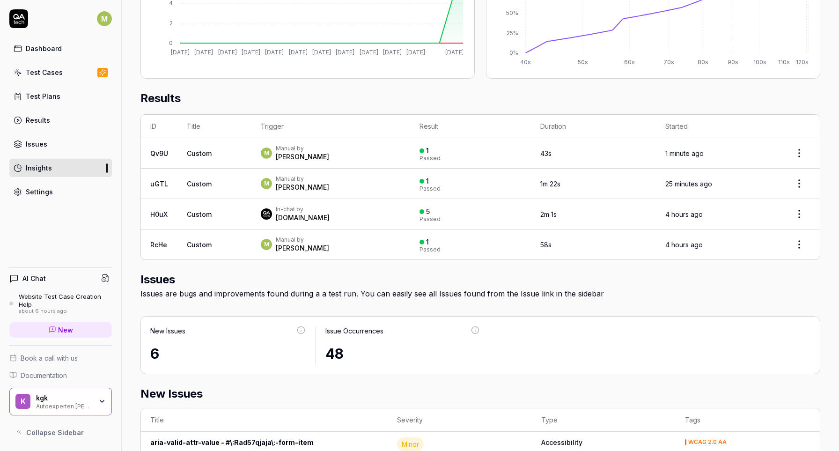
click at [56, 55] on link "Dashboard" at bounding box center [60, 48] width 103 height 18
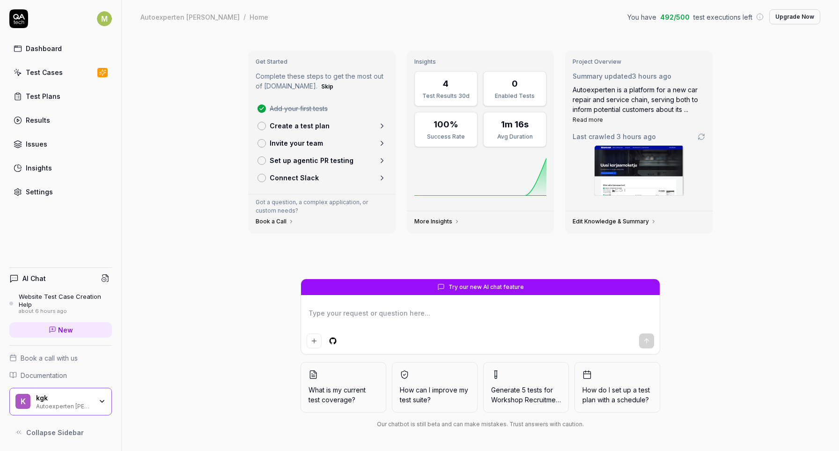
click at [412, 319] on textarea at bounding box center [480, 317] width 347 height 23
type textarea "*"
type textarea "W"
type textarea "*"
type textarea "Wh"
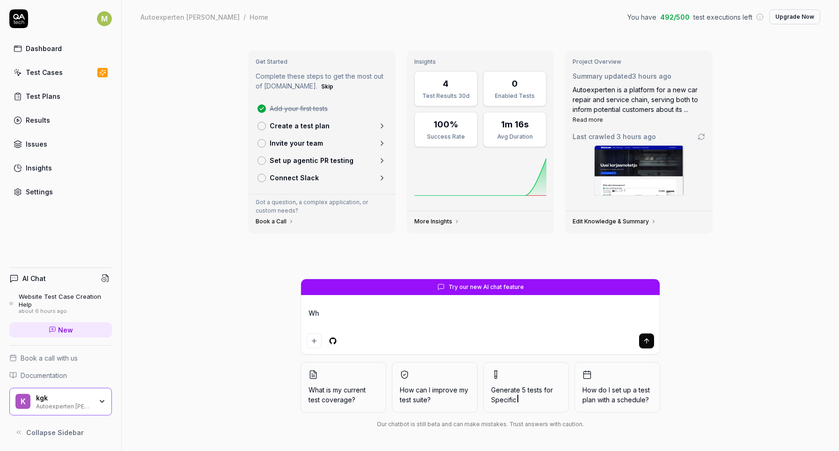
type textarea "*"
type textarea "Wha"
type textarea "*"
type textarea "What"
type textarea "*"
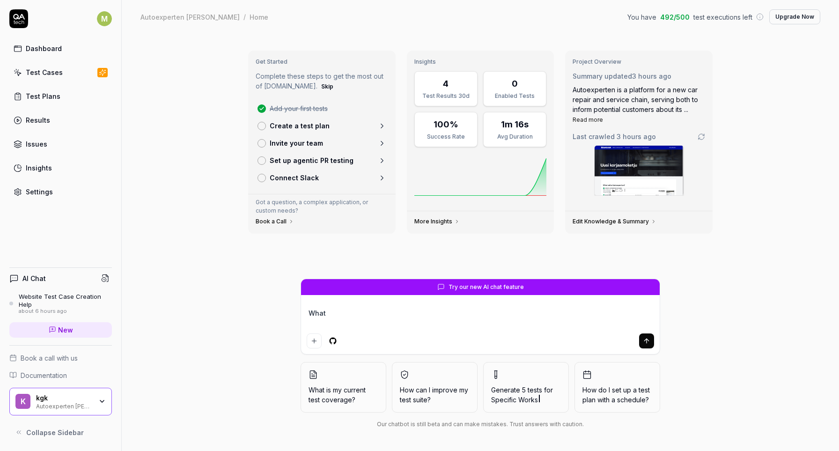
type textarea "Whats"
type textarea "*"
type textarea "Whats"
type textarea "*"
type textarea "Whats"
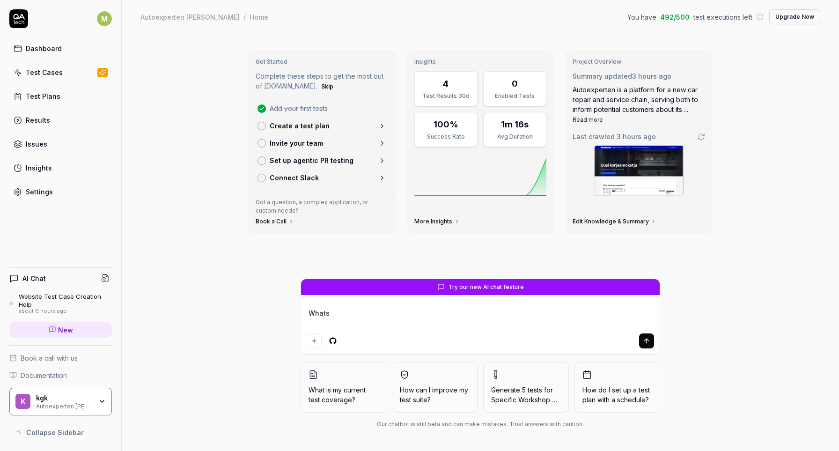
type textarea "*"
type textarea "What"
type textarea "*"
type textarea "Whats"
type textarea "*"
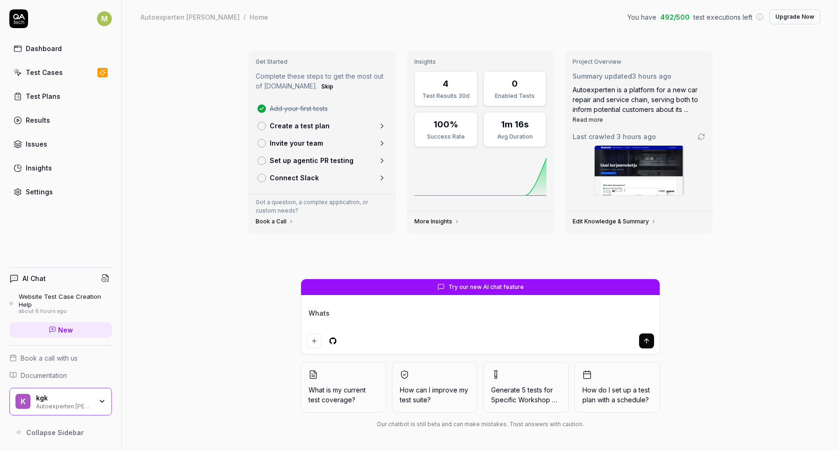
type textarea "What"
type textarea "*"
type textarea "What'"
type textarea "*"
type textarea "What's"
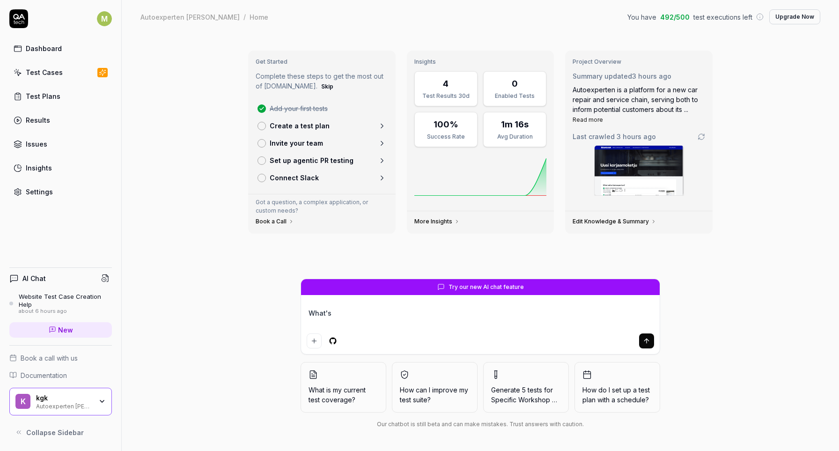
type textarea "*"
type textarea "What's"
type textarea "*"
type textarea "What's a"
type textarea "*"
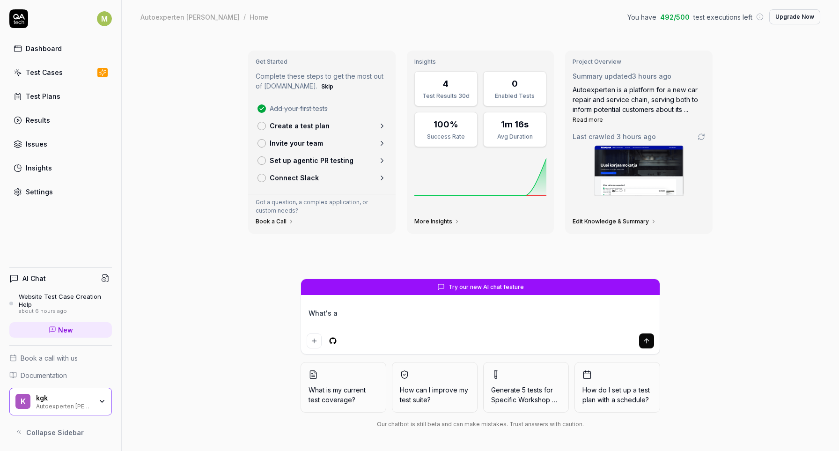
type textarea "What's a"
type textarea "*"
type textarea "What's a g"
type textarea "*"
type textarea "What's a go"
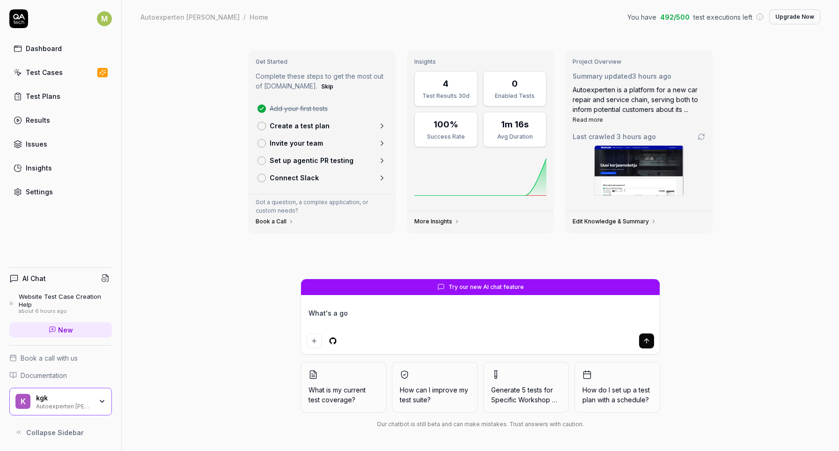
type textarea "*"
type textarea "What's a goo"
type textarea "*"
type textarea "What's a good"
type textarea "*"
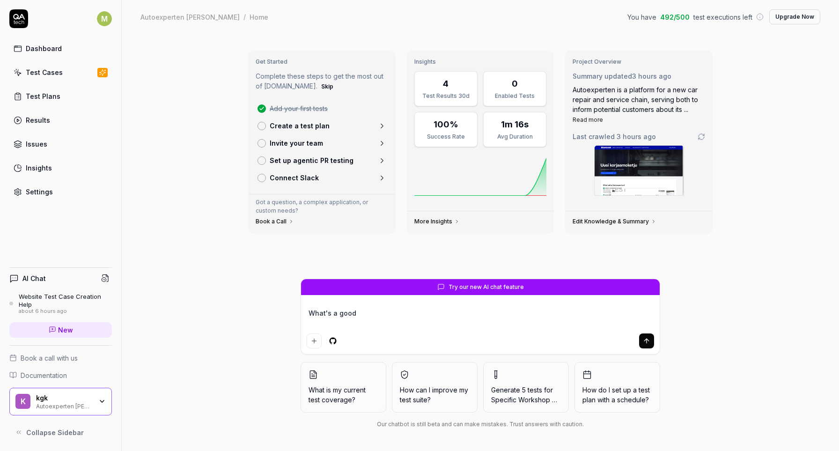
type textarea "What's a good"
type textarea "*"
type textarea "What's a good f"
type textarea "*"
type textarea "What's a good fi"
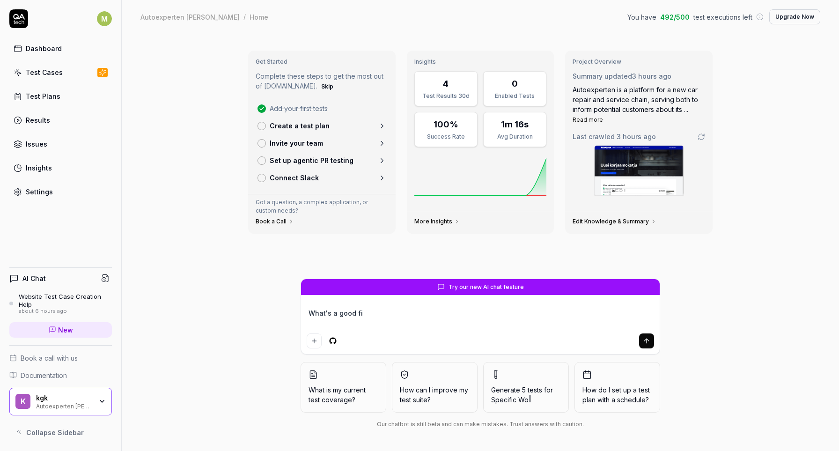
type textarea "*"
type textarea "What's a good fir"
type textarea "*"
type textarea "What's a good firs"
type textarea "*"
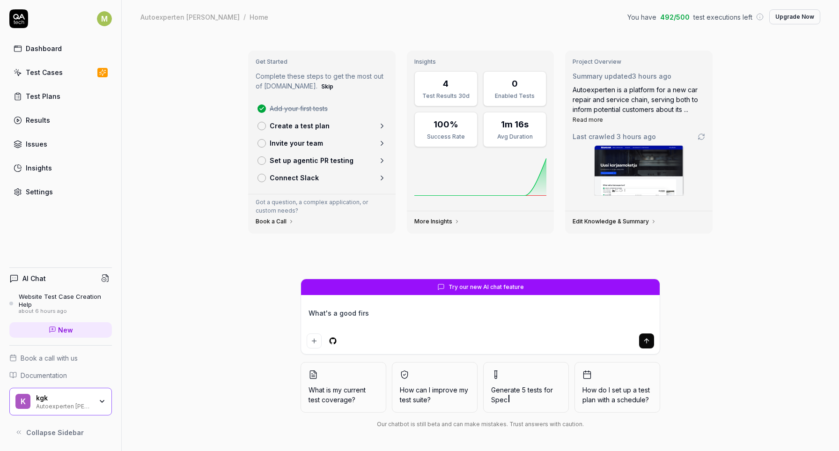
type textarea "What's a good first"
type textarea "*"
type textarea "What's a good first"
type textarea "*"
type textarea "What's a good first t"
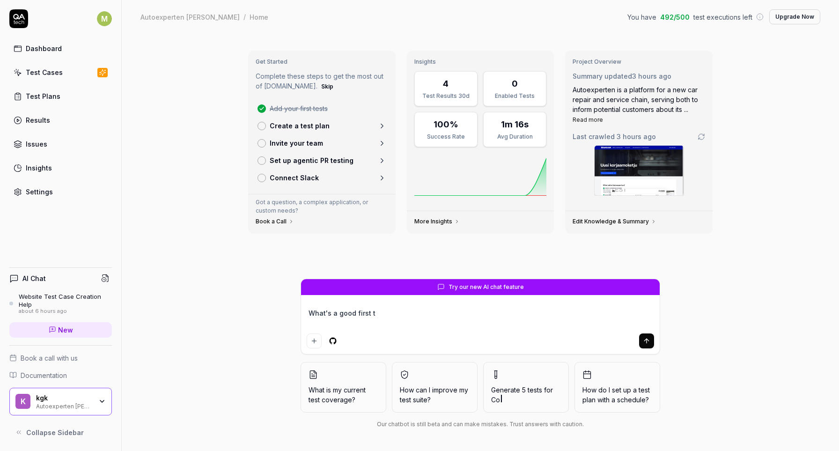
type textarea "*"
type textarea "What's a good first te"
type textarea "*"
type textarea "What's a good first tes"
type textarea "*"
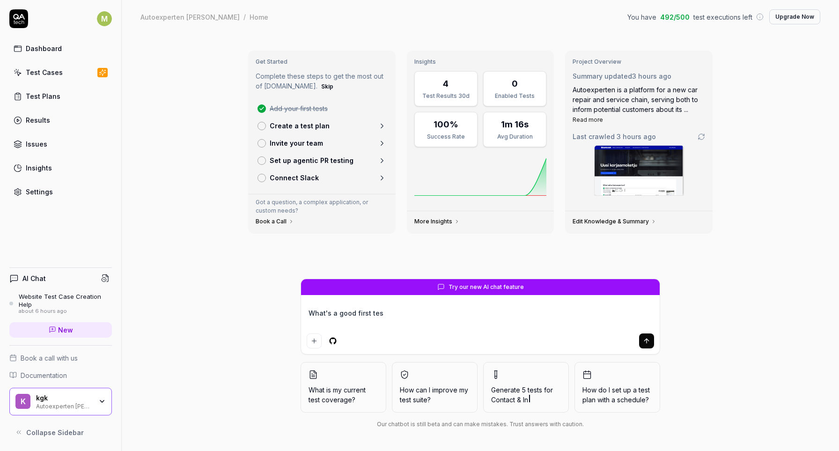
type textarea "What's a good first tes"
type textarea "*"
type textarea "What's a good first tes"
type textarea "*"
type textarea "What's a good first test"
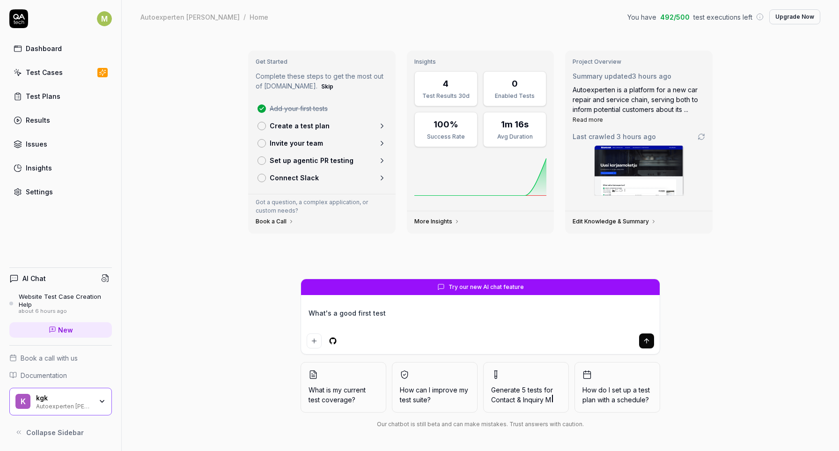
type textarea "*"
type textarea "What's a good first test"
type textarea "*"
type textarea "What's a good first test p"
type textarea "*"
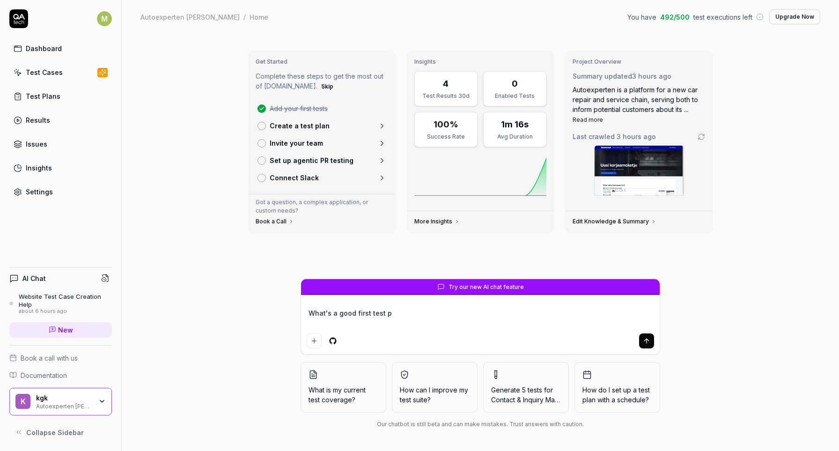
type textarea "What's a good first test pl"
type textarea "*"
type textarea "What's a good first test pla"
type textarea "*"
type textarea "What's a good first test plan"
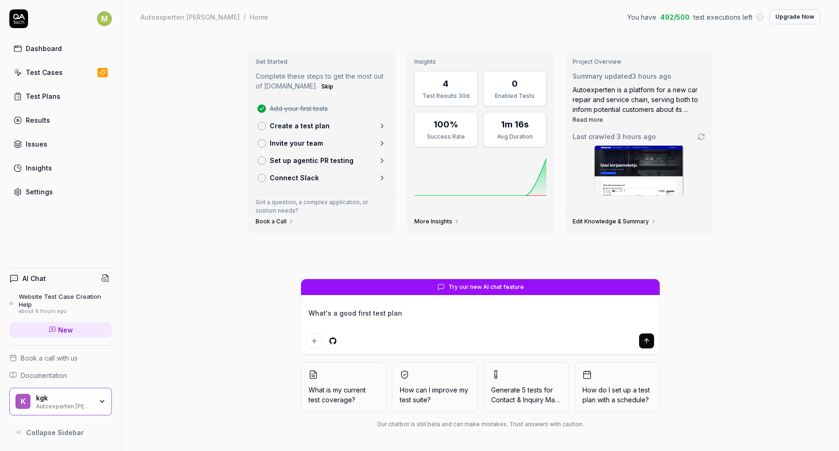
type textarea "*"
type textarea "What's a good first test plan"
type textarea "*"
type textarea "What's a good first test plan t"
type textarea "*"
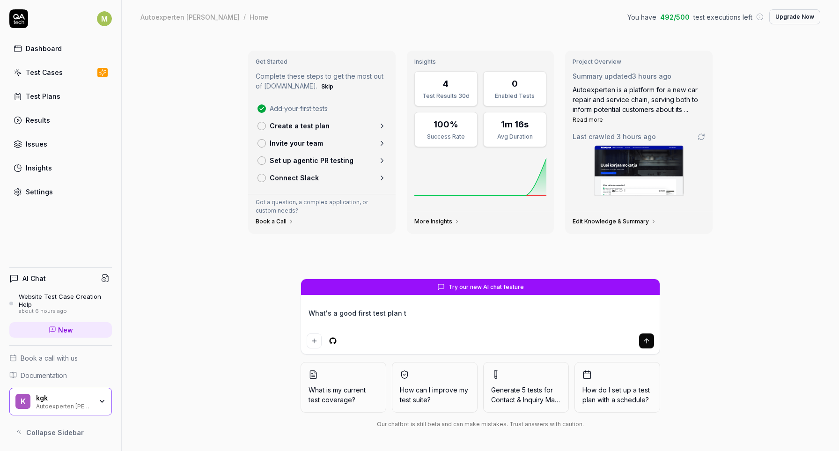
type textarea "What's a good first test plan to"
type textarea "*"
type textarea "What's a good first test plan to"
type textarea "*"
type textarea "What's a good first test plan to s"
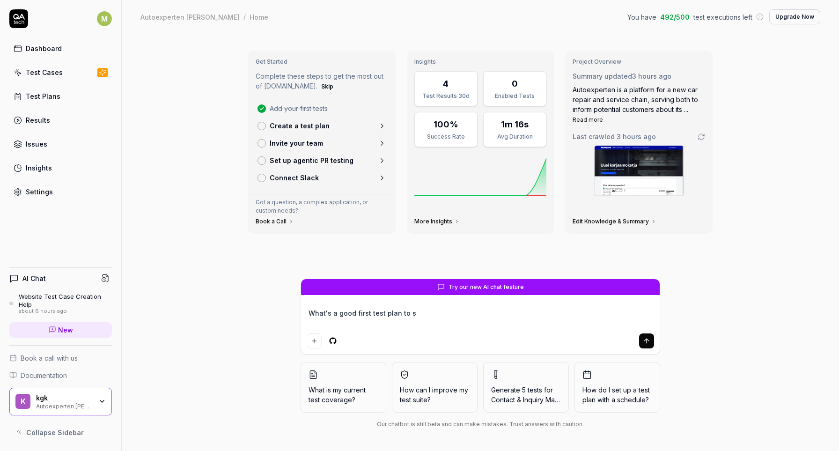
type textarea "*"
type textarea "What's a good first test plan to se"
type textarea "*"
type textarea "What's a good first test plan to set"
type textarea "*"
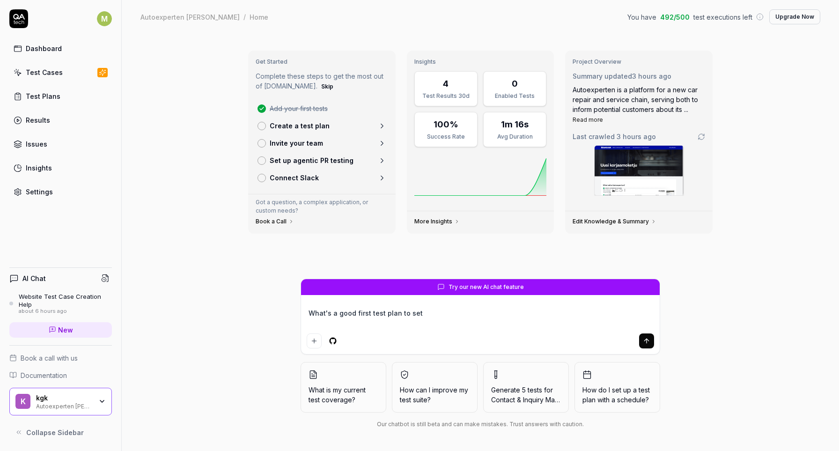
type textarea "What's a good first test plan to set"
type textarea "*"
type textarea "What's a good first test plan to set u"
type textarea "*"
type textarea "What's a good first test plan to set up"
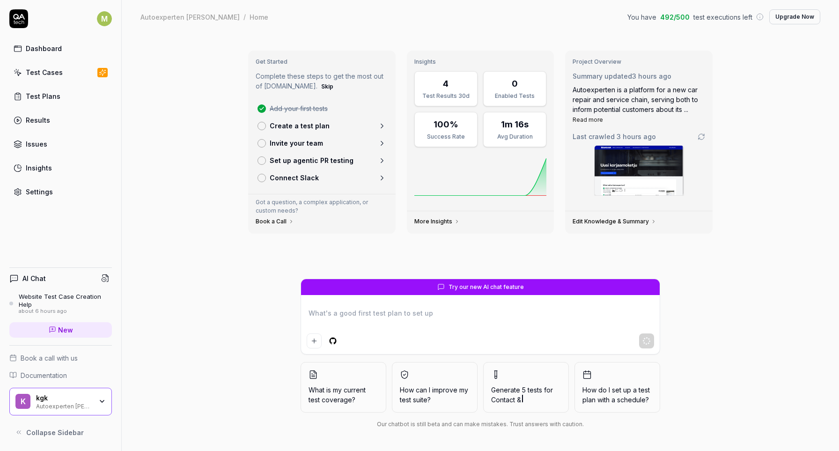
type textarea "*"
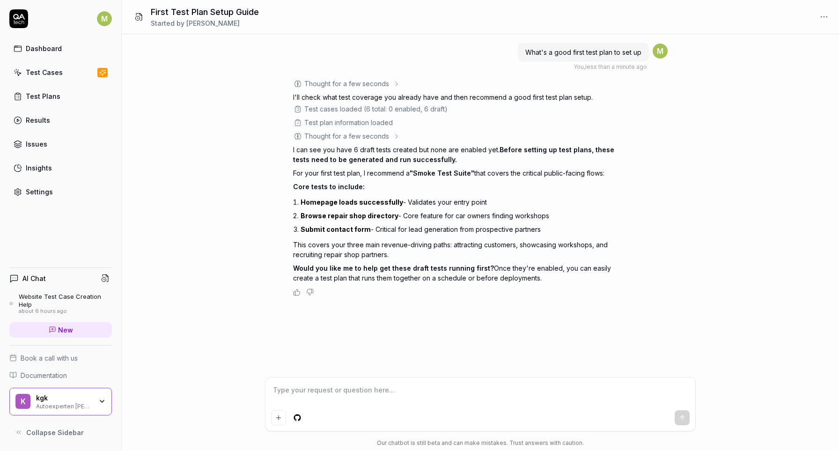
type textarea "*"
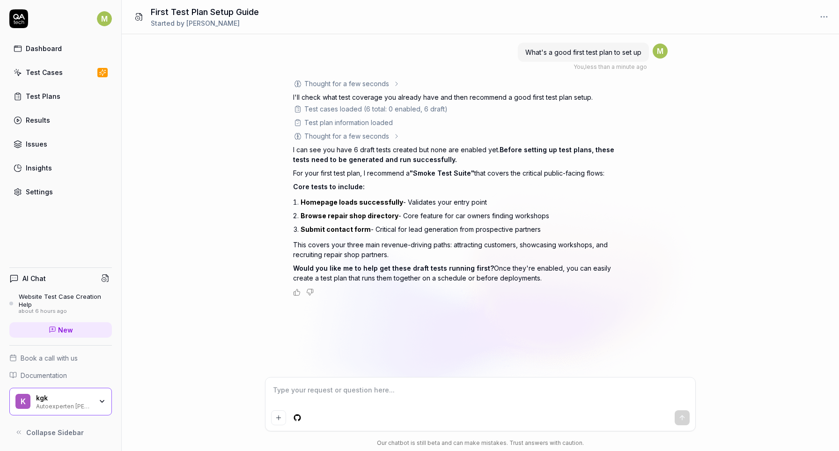
type textarea "y"
type textarea "*"
type textarea "ye"
type textarea "*"
type textarea "yes"
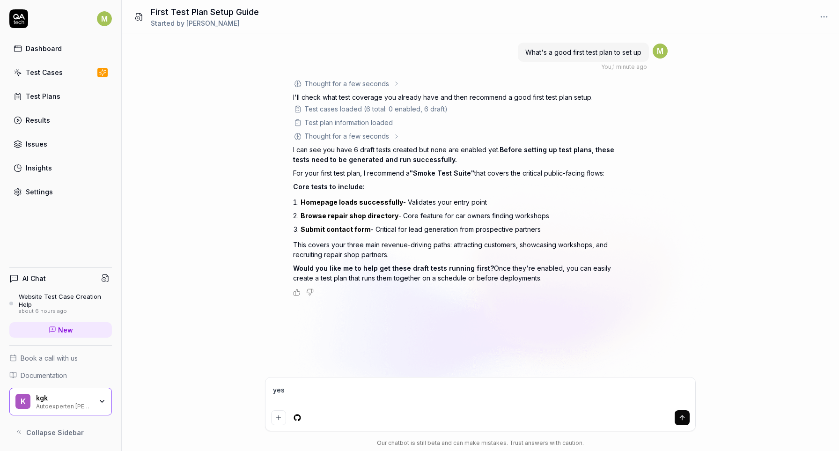
type textarea "*"
type textarea "yes"
type textarea "*"
type textarea "yes"
type textarea "*"
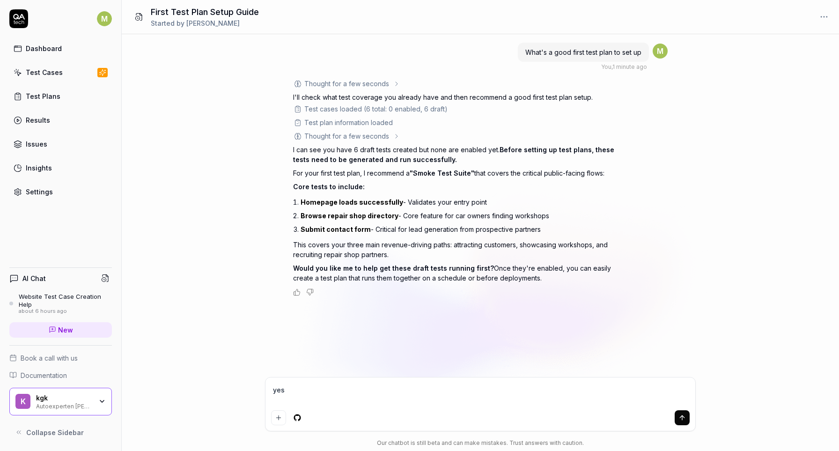
type textarea "yes,"
type textarea "*"
type textarea "yes,"
type textarea "*"
type textarea "y"
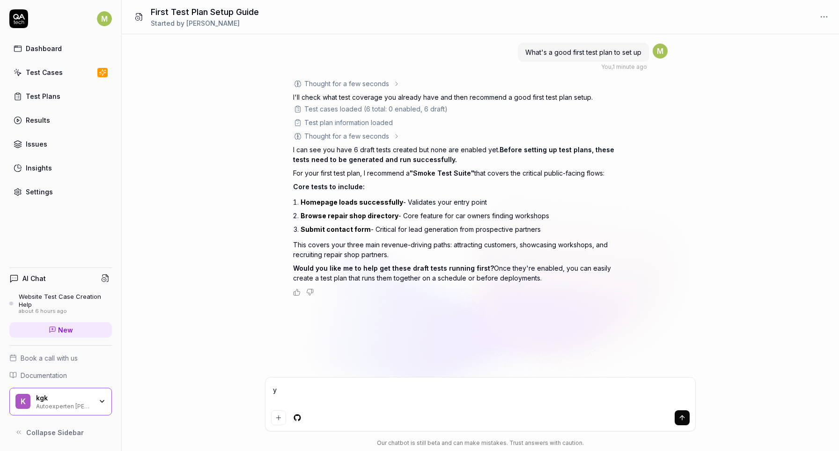
type textarea "*"
type textarea "ye"
type textarea "*"
type textarea "yea"
type textarea "*"
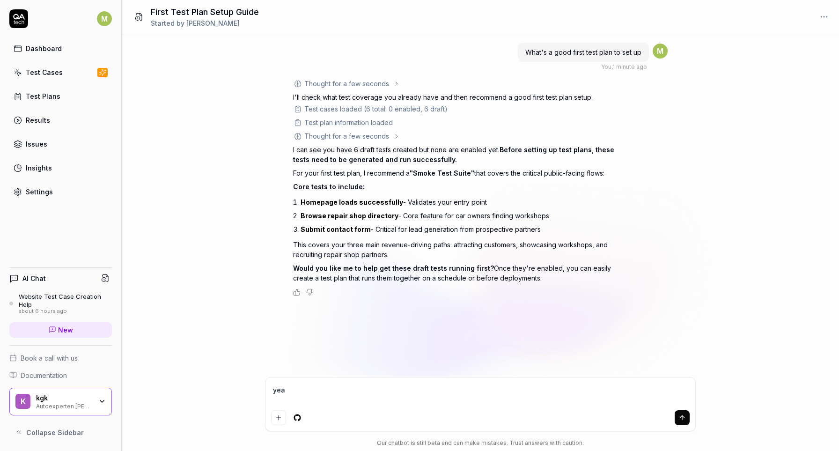
type textarea "yea"
type textarea "*"
type textarea "yea"
type textarea "*"
type textarea "ye"
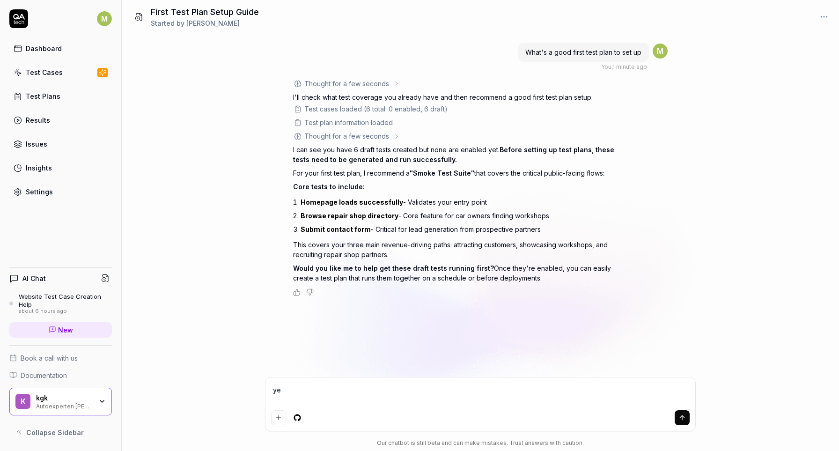
type textarea "*"
type textarea "yes"
type textarea "*"
type textarea "yes"
type textarea "*"
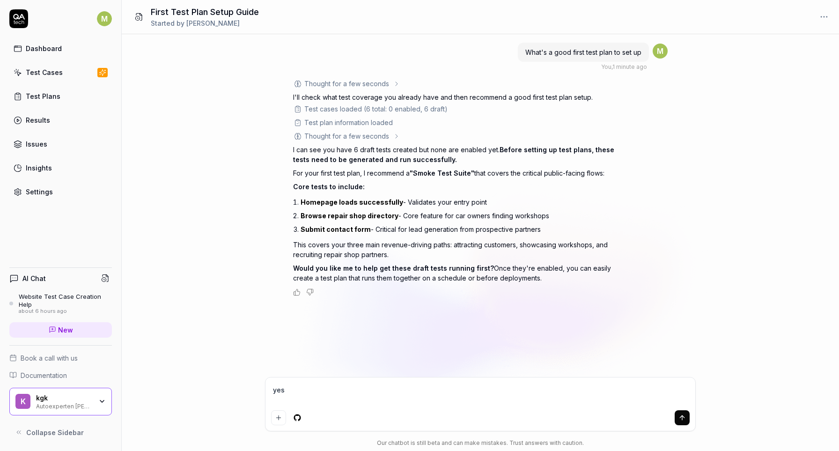
type textarea "yes"
type textarea "*"
type textarea "yes,"
type textarea "*"
type textarea "yes,"
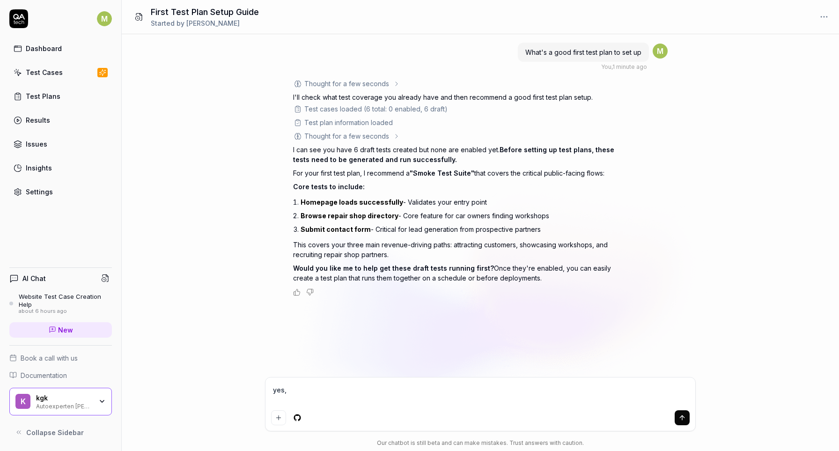
type textarea "*"
type textarea "yes, c"
type textarea "*"
type textarea "yes, [GEOGRAPHIC_DATA]"
type textarea "*"
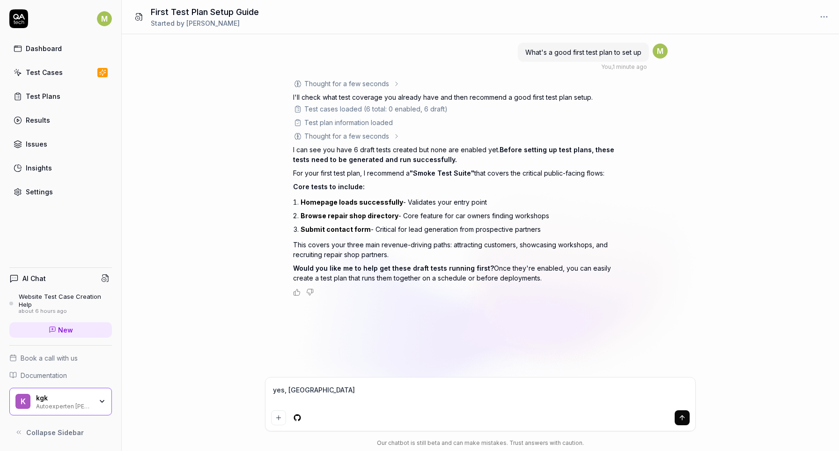
type textarea "yes, can"
type textarea "*"
type textarea "yes, can"
type textarea "*"
type textarea "yes, can y"
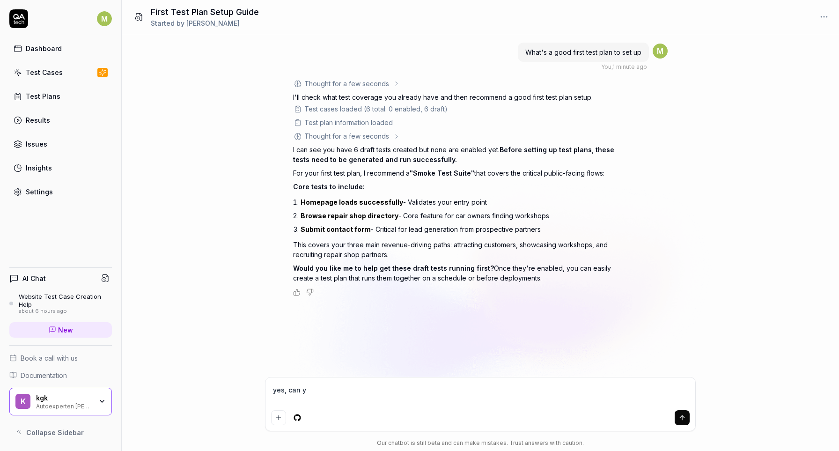
type textarea "*"
type textarea "yes, can yo"
type textarea "*"
type textarea "yes, can you"
type textarea "*"
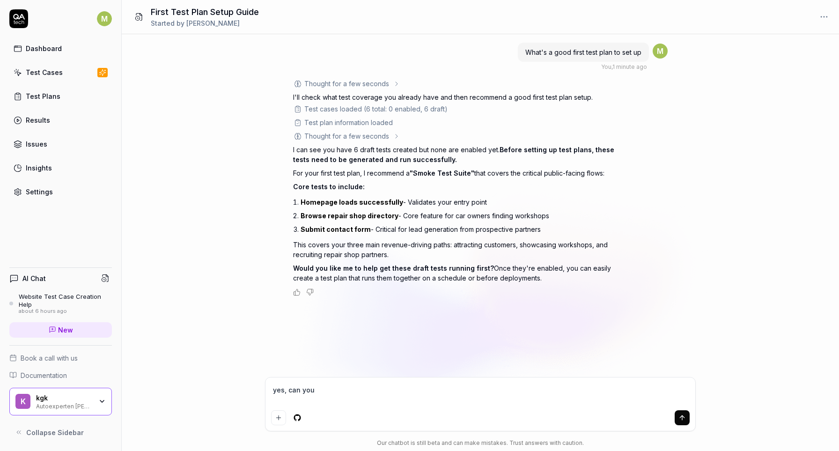
type textarea "yes, can you"
type textarea "*"
type textarea "yes"
type textarea "*"
type textarea "yes h"
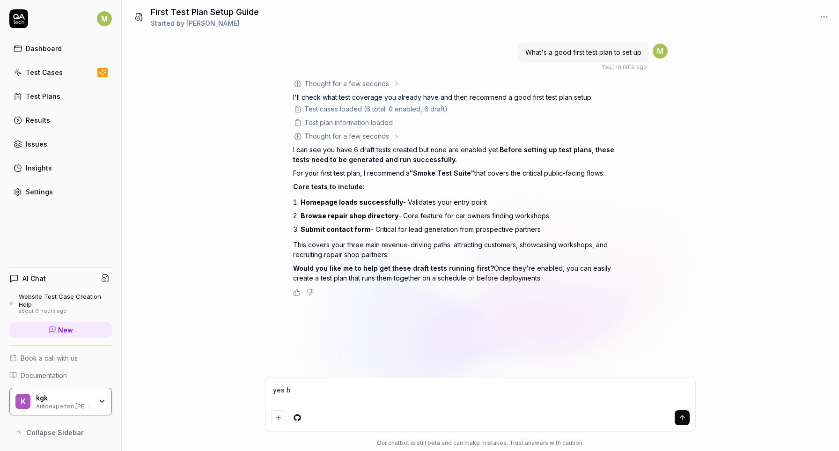
type textarea "*"
type textarea "yes he"
type textarea "*"
type textarea "yes [PERSON_NAME]"
type textarea "*"
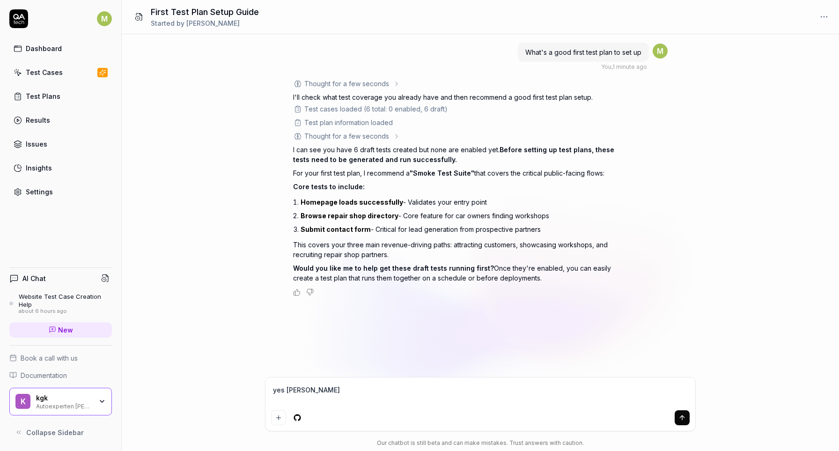
type textarea "yes help"
type textarea "*"
type textarea "yes help"
type textarea "*"
type textarea "yes help m"
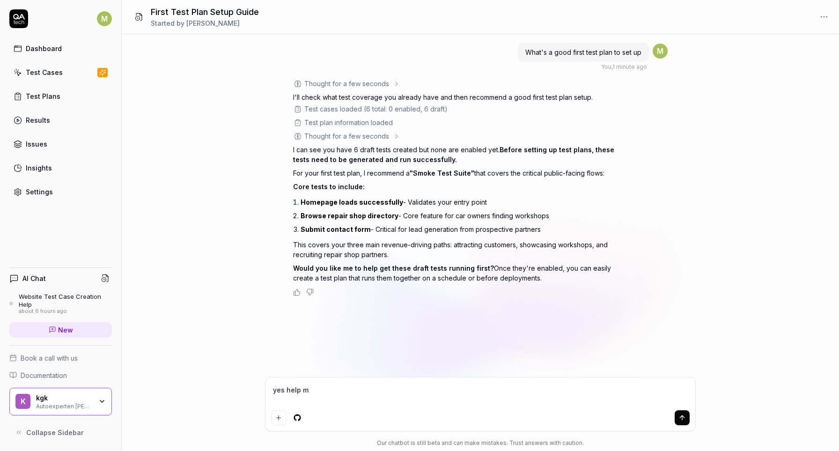
type textarea "*"
type textarea "yes help me"
type textarea "*"
type textarea "yes help me"
type textarea "*"
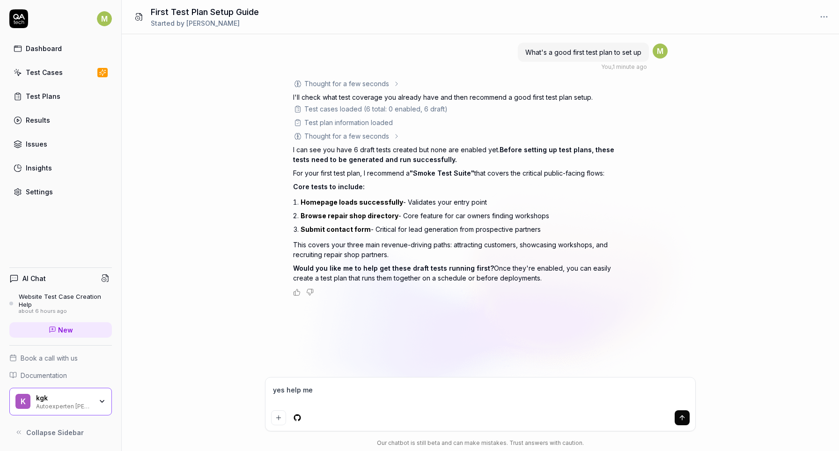
type textarea "yes help me e"
type textarea "*"
type textarea "yes help me en"
type textarea "*"
type textarea "yes help me enb"
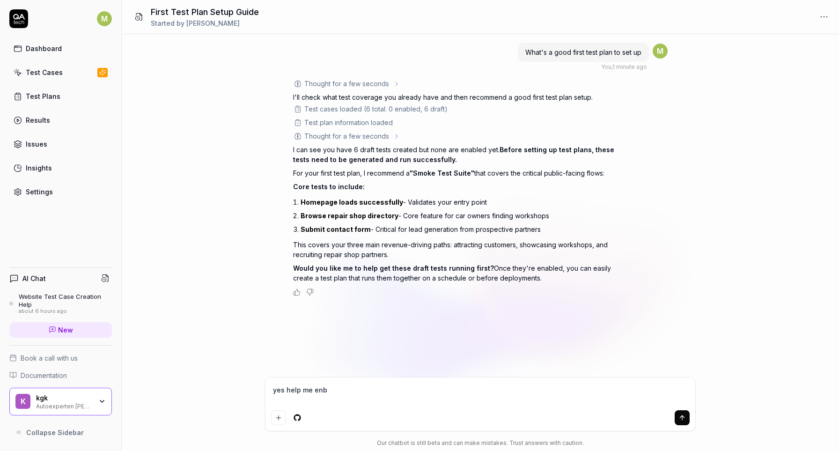
type textarea "*"
type textarea "yes help me en"
type textarea "*"
type textarea "yes help me ena"
type textarea "*"
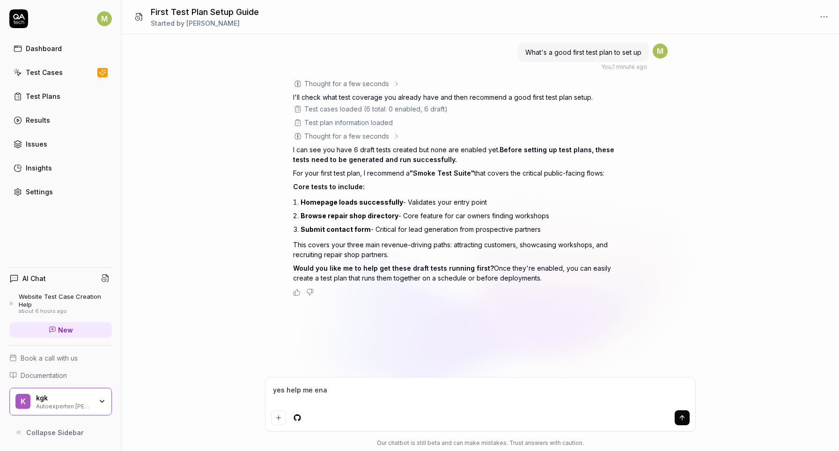
type textarea "yes help me enab"
type textarea "*"
type textarea "yes help me enabl"
type textarea "*"
type textarea "yes help me enable"
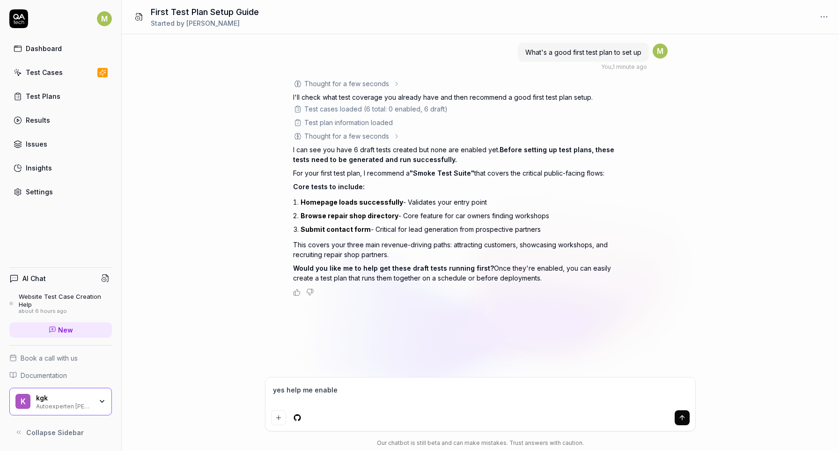
type textarea "*"
type textarea "yes help me enable"
type textarea "*"
type textarea "yes help me enable t"
type textarea "*"
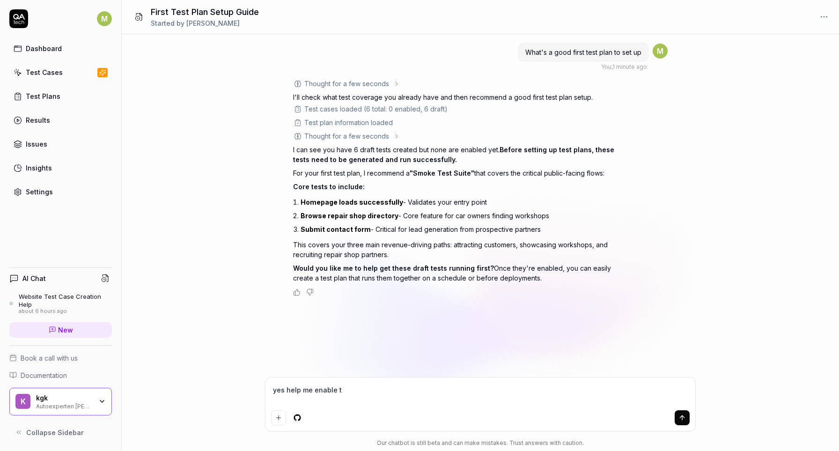
type textarea "yes help me enable th"
type textarea "*"
type textarea "yes help me enable the"
type textarea "*"
type textarea "yes help me enable them"
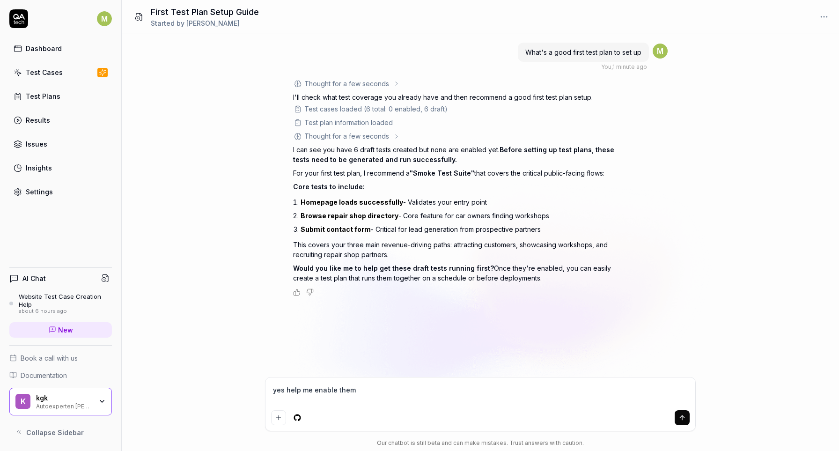
type textarea "*"
type textarea "yes help me enable them"
type textarea "*"
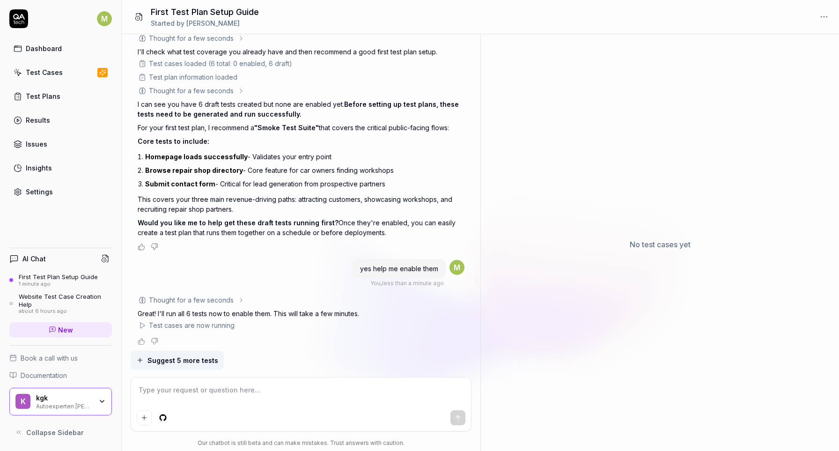
scroll to position [49, 0]
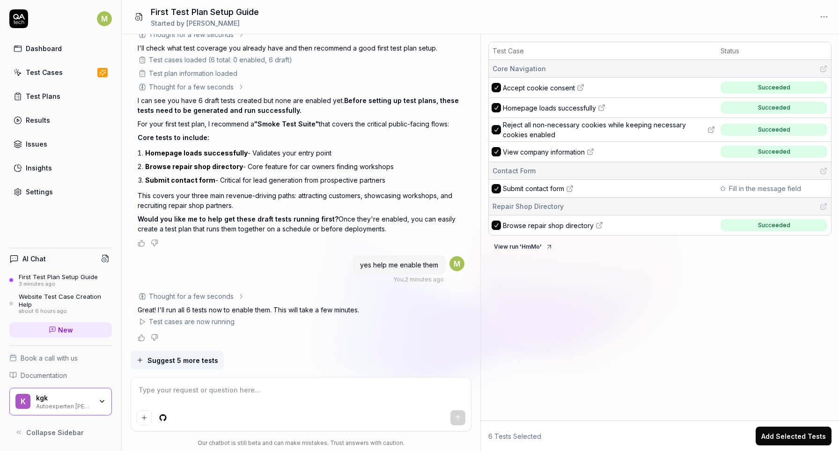
click at [792, 440] on button "Add Selected Tests" at bounding box center [794, 436] width 76 height 19
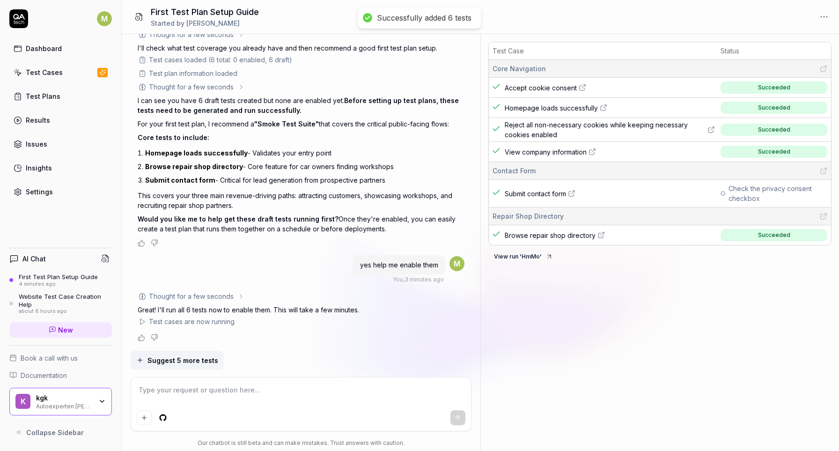
click at [23, 74] on link "Test Cases" at bounding box center [60, 72] width 103 height 18
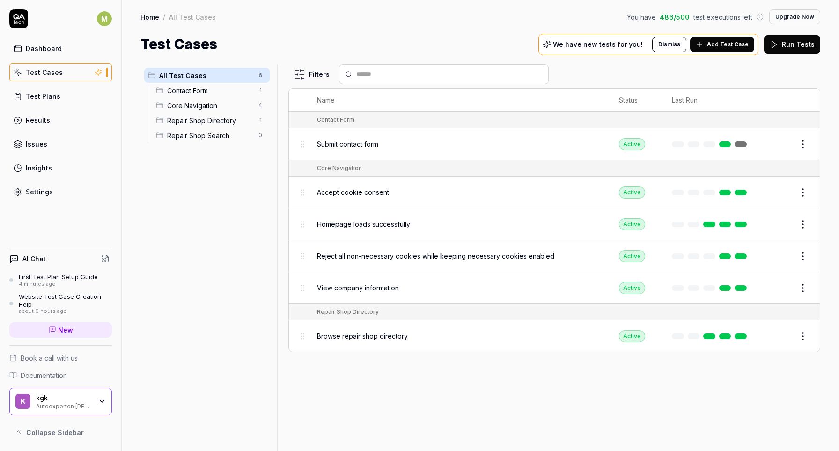
click at [65, 94] on link "Test Plans" at bounding box center [60, 96] width 103 height 18
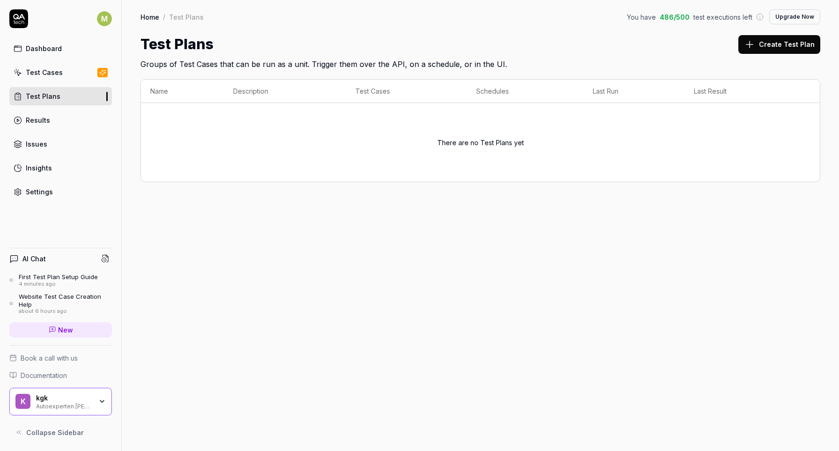
click at [59, 81] on div "Dashboard Test Cases Test Plans Results Issues Insights Settings" at bounding box center [60, 120] width 103 height 162
click at [60, 77] on link "Test Cases" at bounding box center [60, 72] width 103 height 18
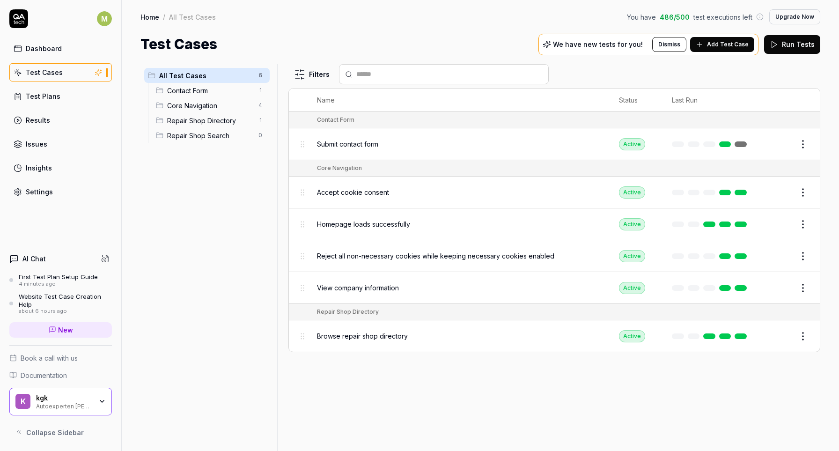
click at [40, 303] on div "Website Test Case Creation Help" at bounding box center [65, 300] width 93 height 15
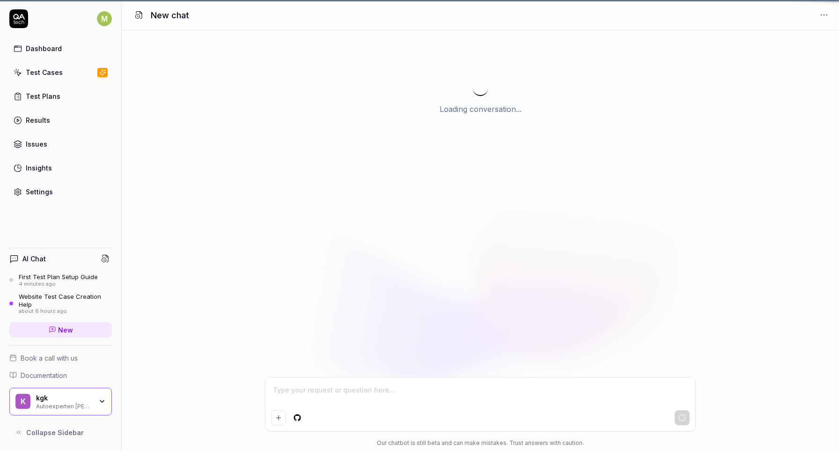
scroll to position [497, 0]
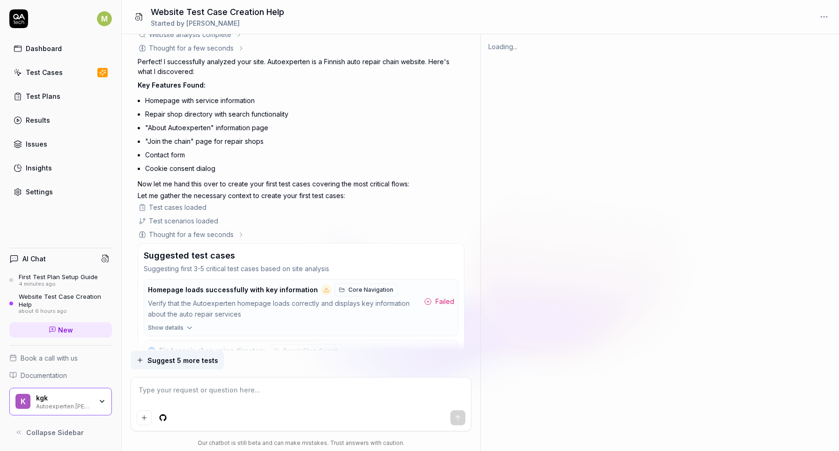
click at [68, 283] on div "4 minutes ago" at bounding box center [58, 284] width 79 height 7
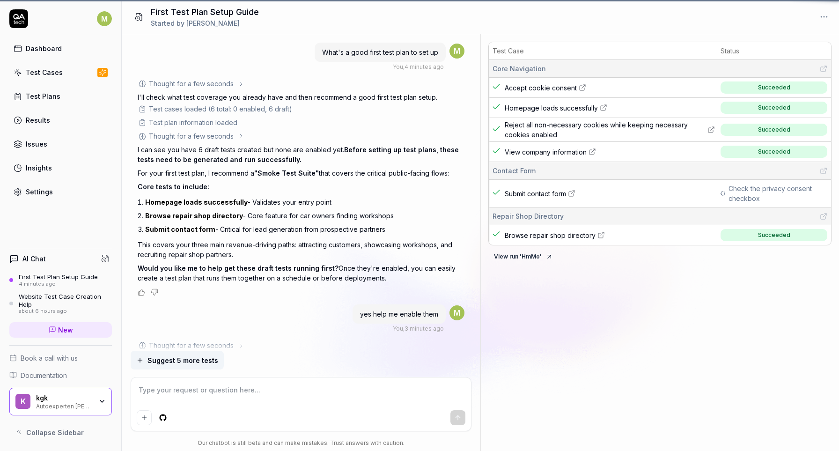
scroll to position [49, 0]
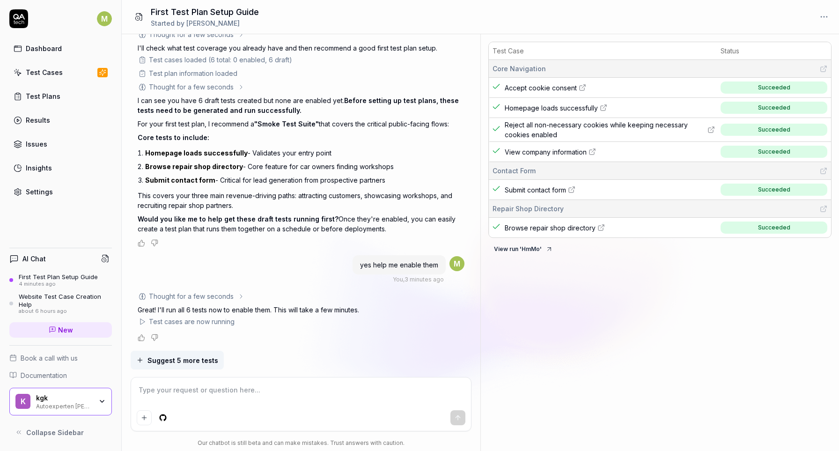
click at [74, 75] on link "Test Cases" at bounding box center [60, 72] width 103 height 18
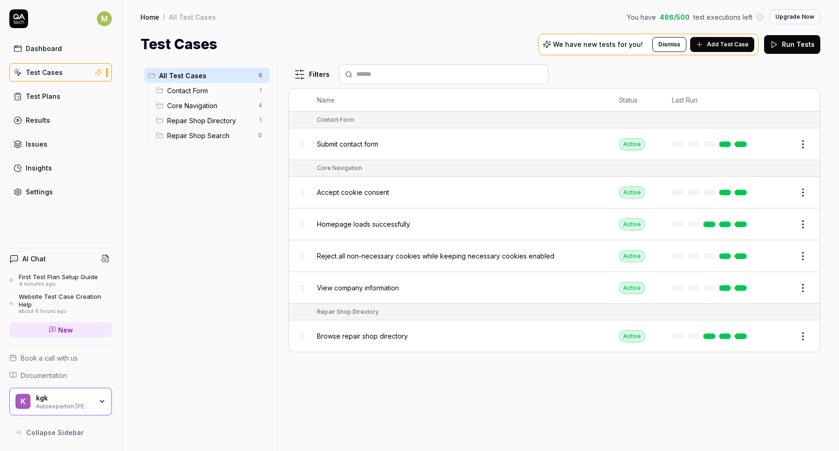
click at [52, 97] on div "Test Plans" at bounding box center [43, 96] width 35 height 10
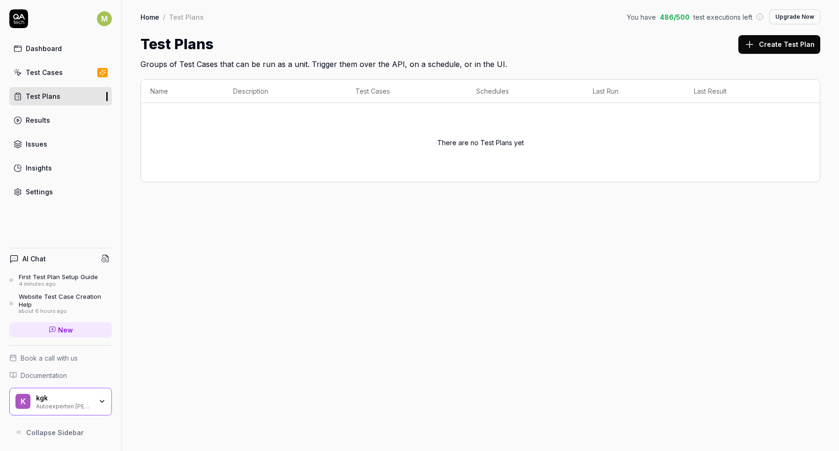
click at [47, 278] on div "First Test Plan Setup Guide" at bounding box center [58, 276] width 79 height 7
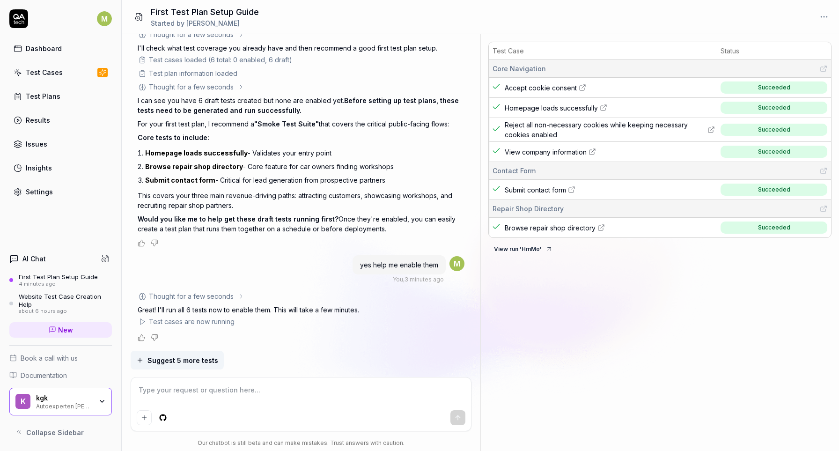
scroll to position [20, 0]
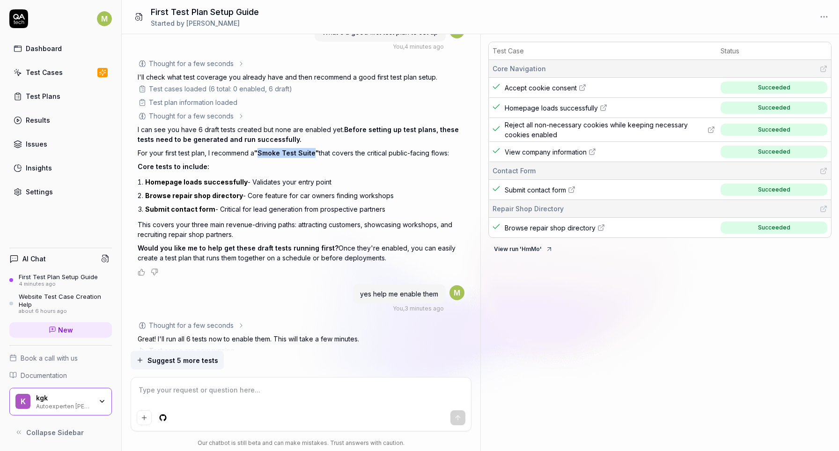
drag, startPoint x: 315, startPoint y: 152, endPoint x: 260, endPoint y: 155, distance: 54.9
click at [260, 155] on span ""Smoke Test Suite"" at bounding box center [286, 153] width 65 height 8
copy span "Smoke Test Suite"
click at [58, 77] on link "Test Cases" at bounding box center [60, 72] width 103 height 18
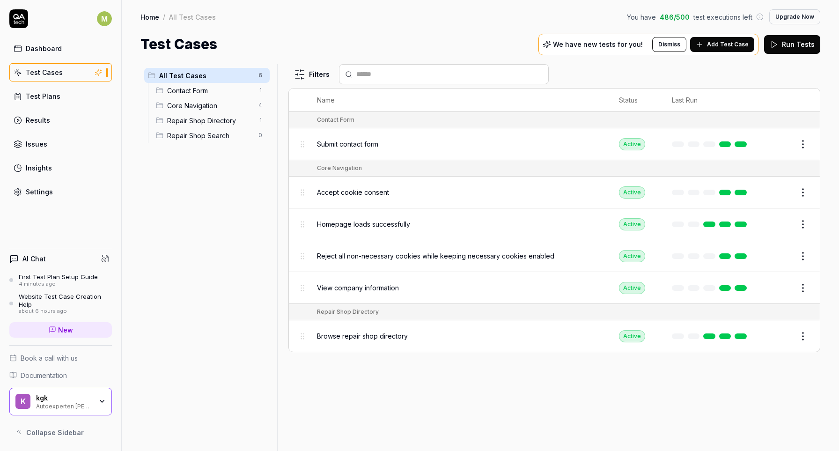
click at [64, 92] on link "Test Plans" at bounding box center [60, 96] width 103 height 18
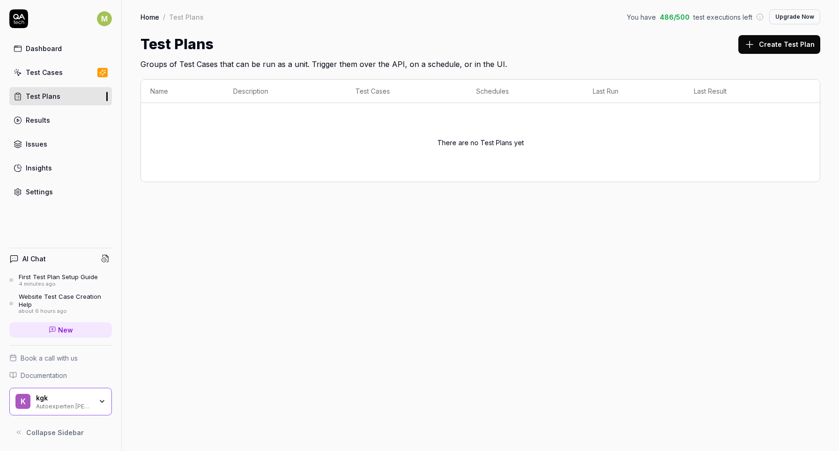
click at [799, 48] on button "Create Test Plan" at bounding box center [779, 44] width 82 height 19
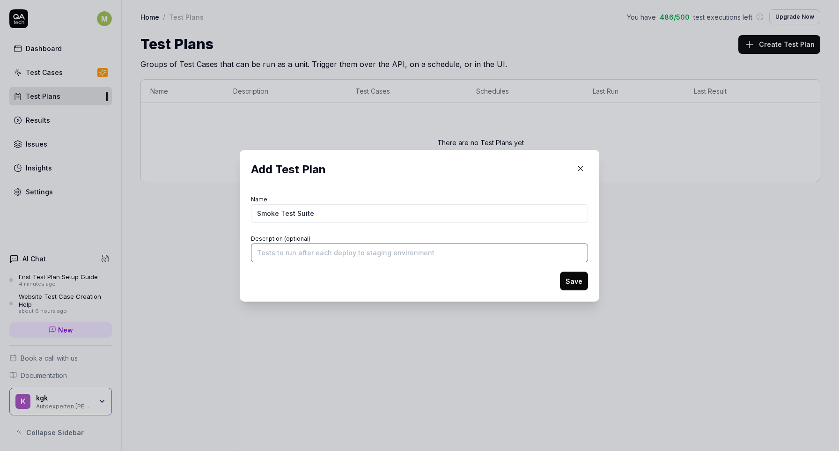
click at [526, 260] on input "Description (optional)" at bounding box center [419, 252] width 337 height 19
click at [560, 272] on button "Save" at bounding box center [574, 281] width 28 height 19
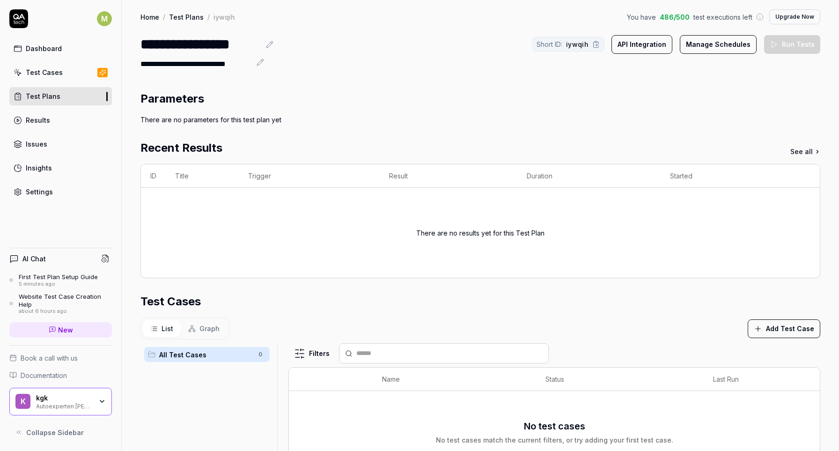
click at [772, 339] on section "Test Cases List Graph Add Test Case All Test Cases 0 Filters Name Status Last R…" at bounding box center [480, 450] width 680 height 314
click at [778, 331] on button "Add Test Case" at bounding box center [784, 328] width 73 height 19
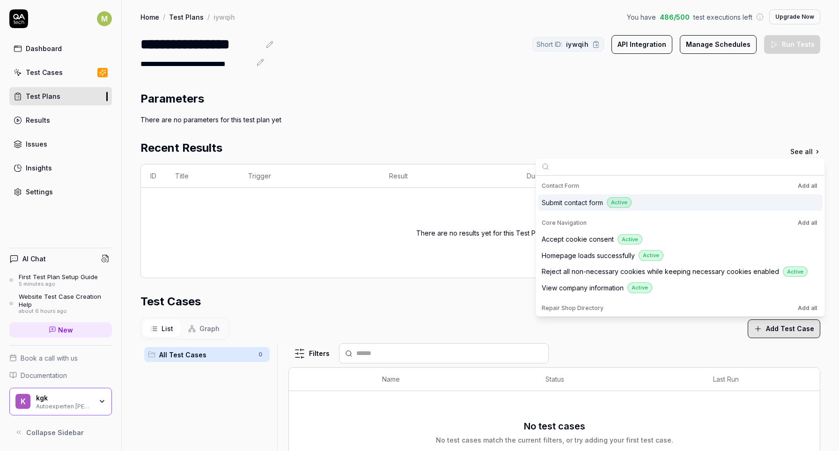
click at [580, 203] on span "Submit contact form" at bounding box center [572, 203] width 61 height 10
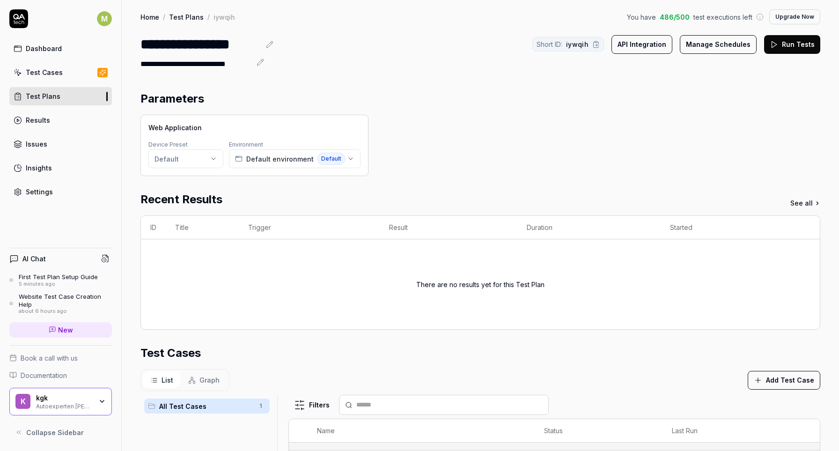
click at [592, 201] on div "Recent Results See all" at bounding box center [480, 199] width 680 height 17
click at [799, 383] on button "Add Test Case" at bounding box center [784, 380] width 73 height 19
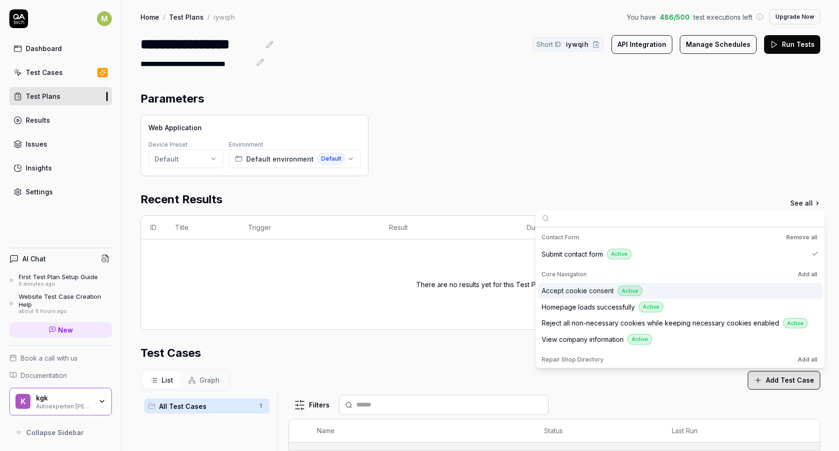
scroll to position [14, 0]
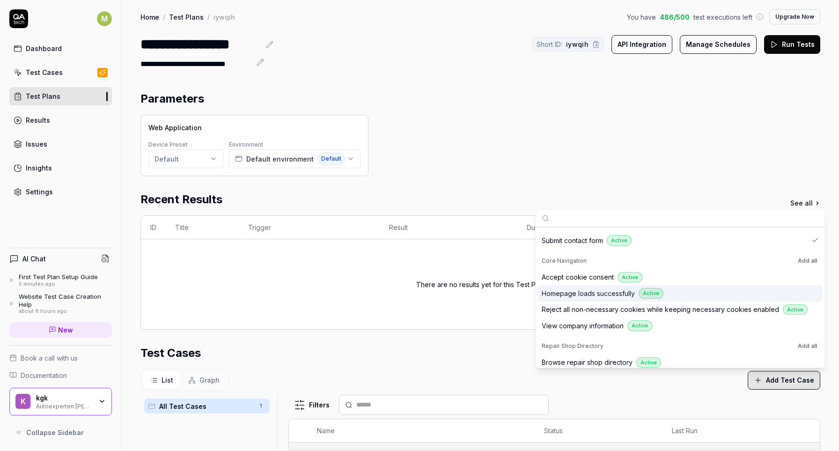
click at [586, 297] on span "Homepage loads successfully" at bounding box center [588, 293] width 93 height 10
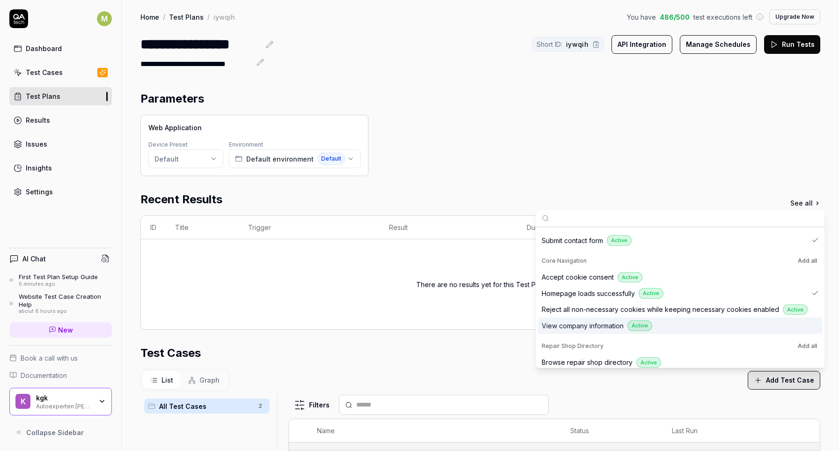
scroll to position [18, 0]
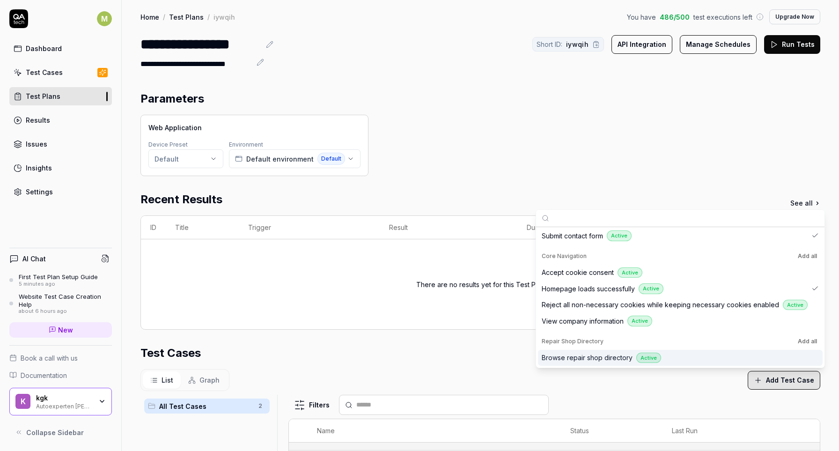
click at [604, 358] on span "Browse repair shop directory" at bounding box center [587, 358] width 91 height 10
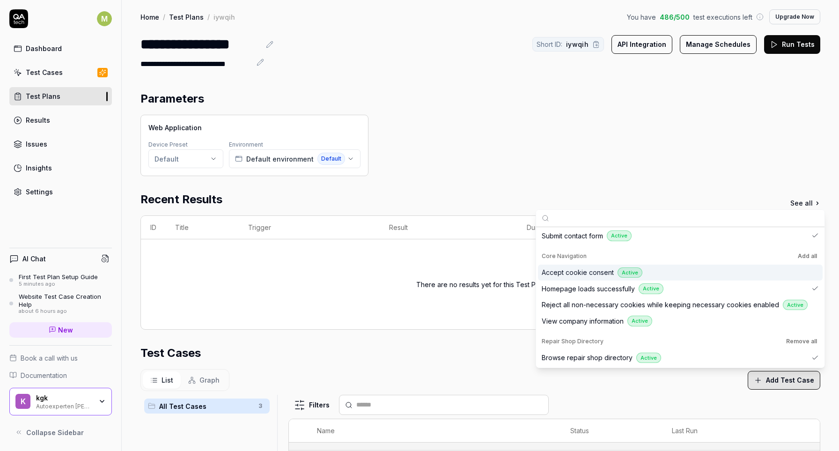
scroll to position [0, 0]
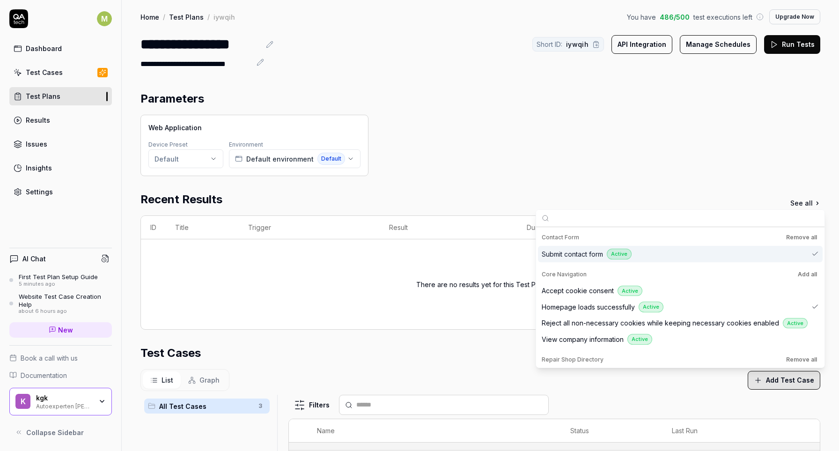
click at [584, 257] on span "Submit contact form" at bounding box center [572, 254] width 61 height 10
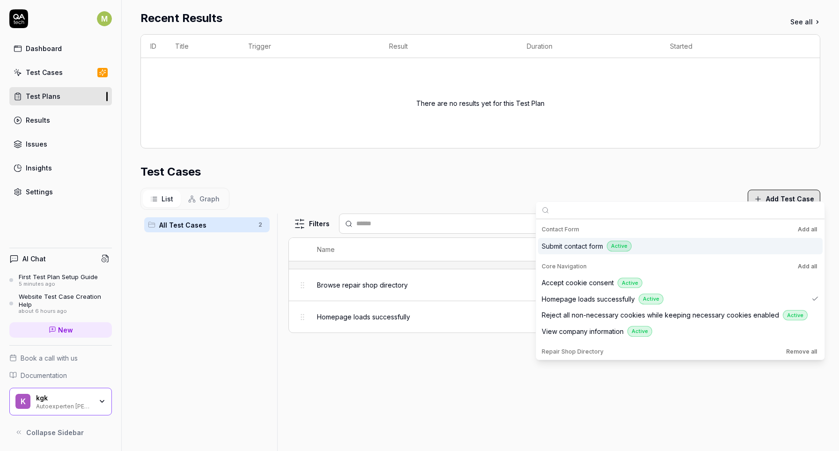
scroll to position [225, 0]
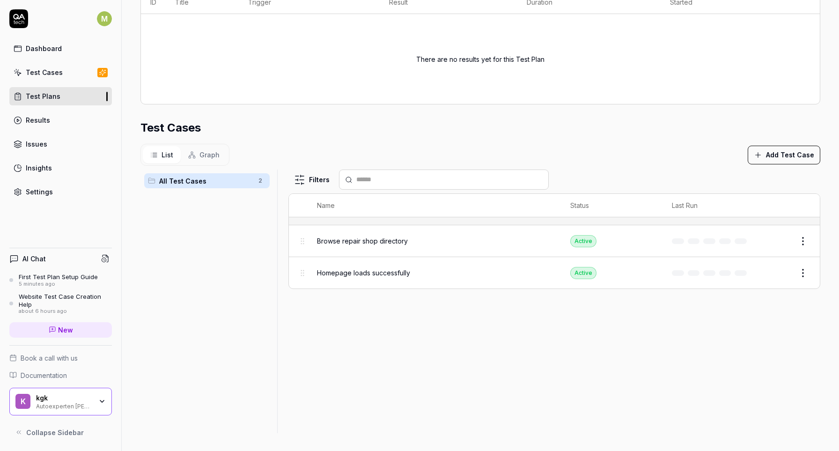
click at [211, 309] on div "All Test Cases 2" at bounding box center [206, 295] width 133 height 252
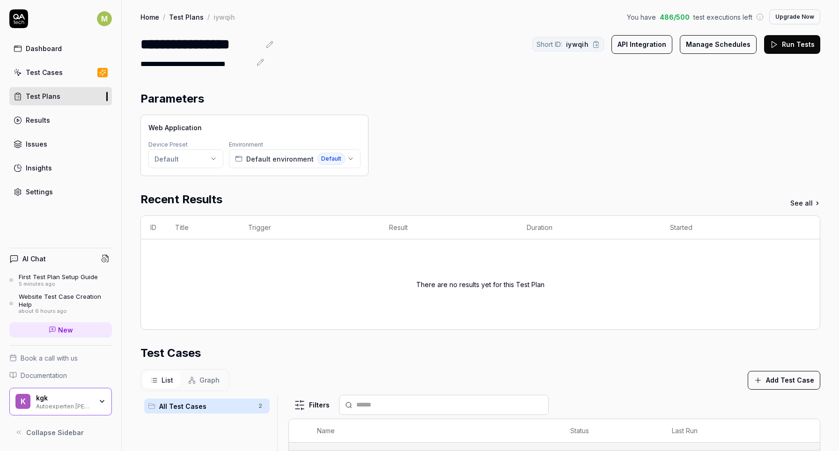
click at [55, 72] on div "Test Cases" at bounding box center [44, 72] width 37 height 10
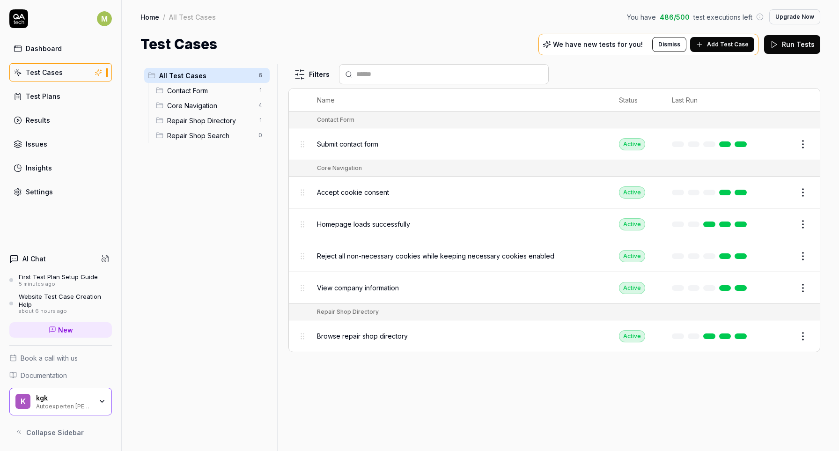
click at [741, 47] on span "Add Test Case" at bounding box center [728, 44] width 42 height 8
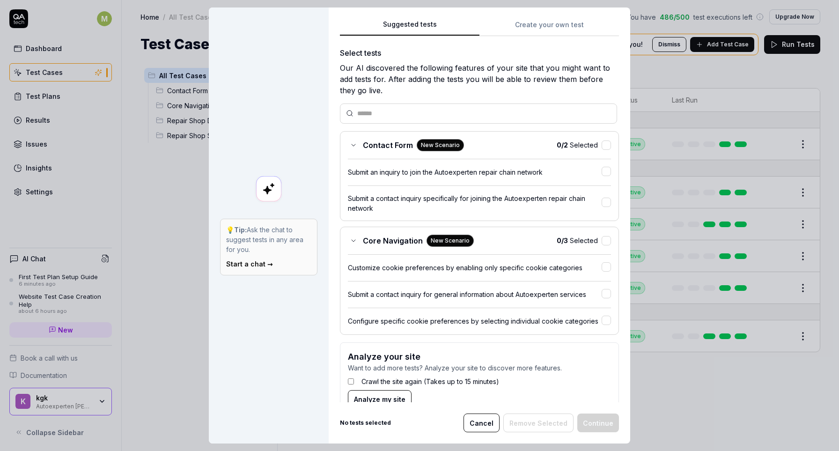
scroll to position [22, 0]
